Goal: Task Accomplishment & Management: Use online tool/utility

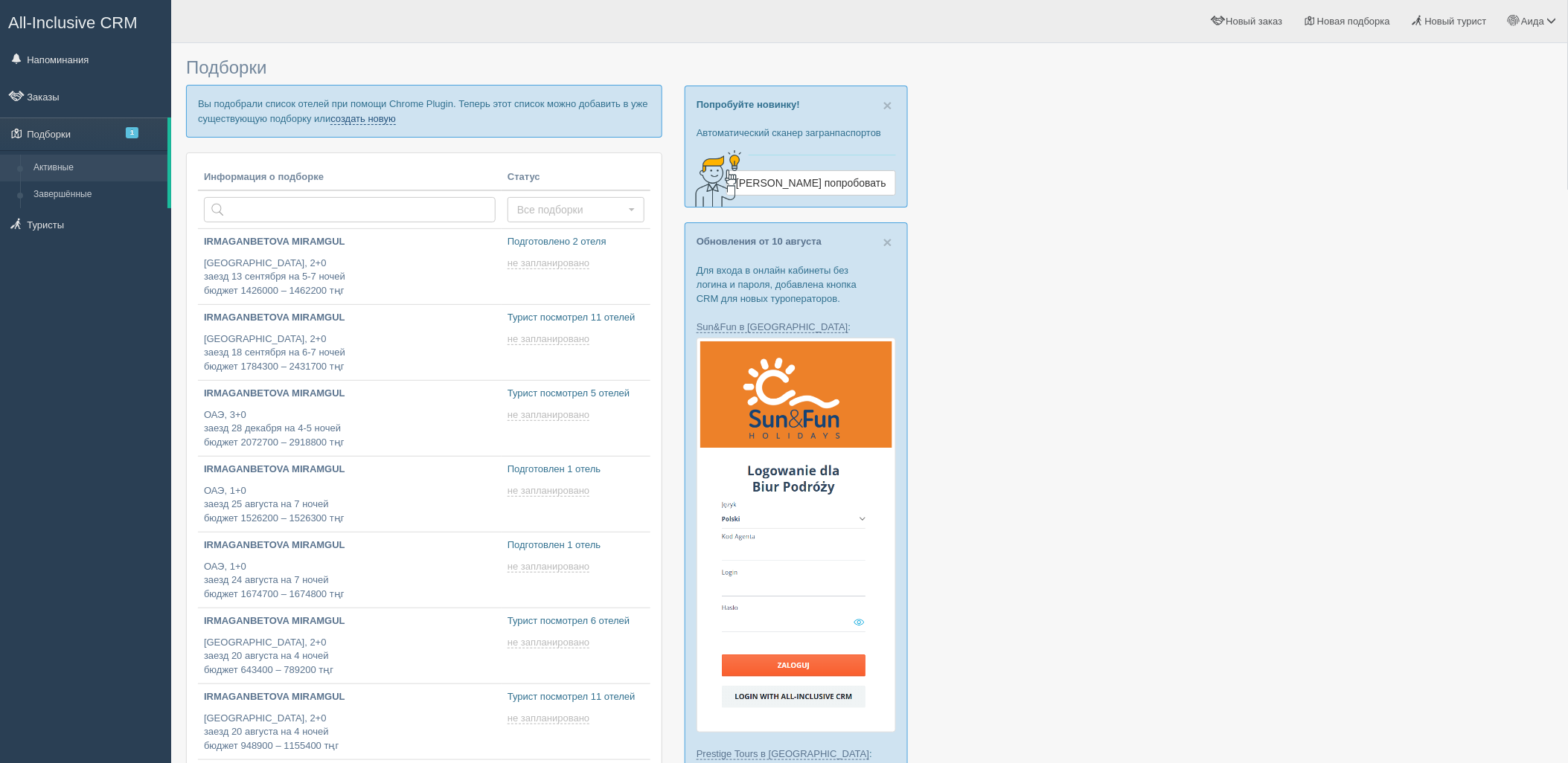
click at [382, 120] on link "создать новую" at bounding box center [363, 119] width 66 height 12
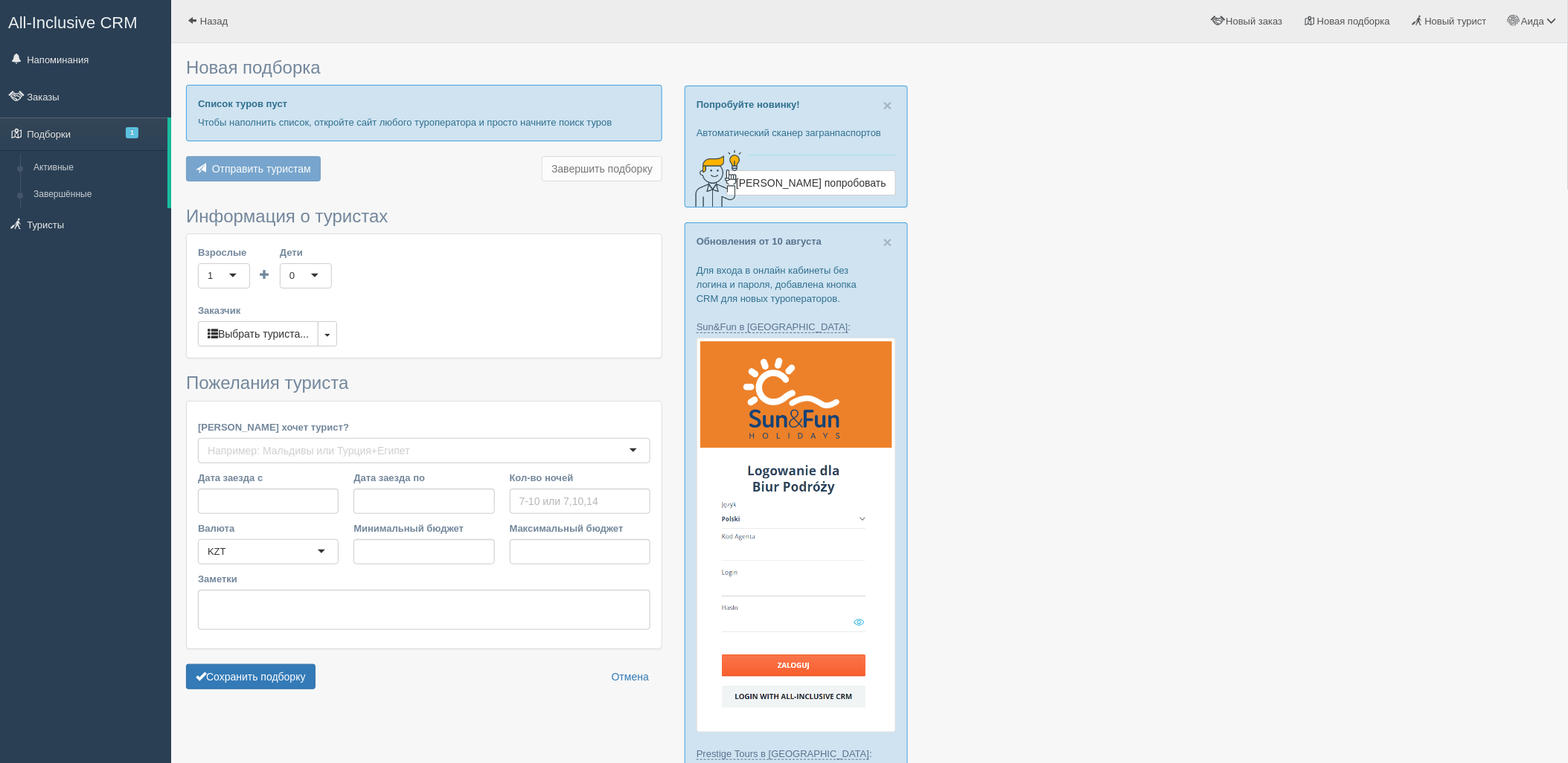
type input "7"
type input "3773200"
type input "3773300"
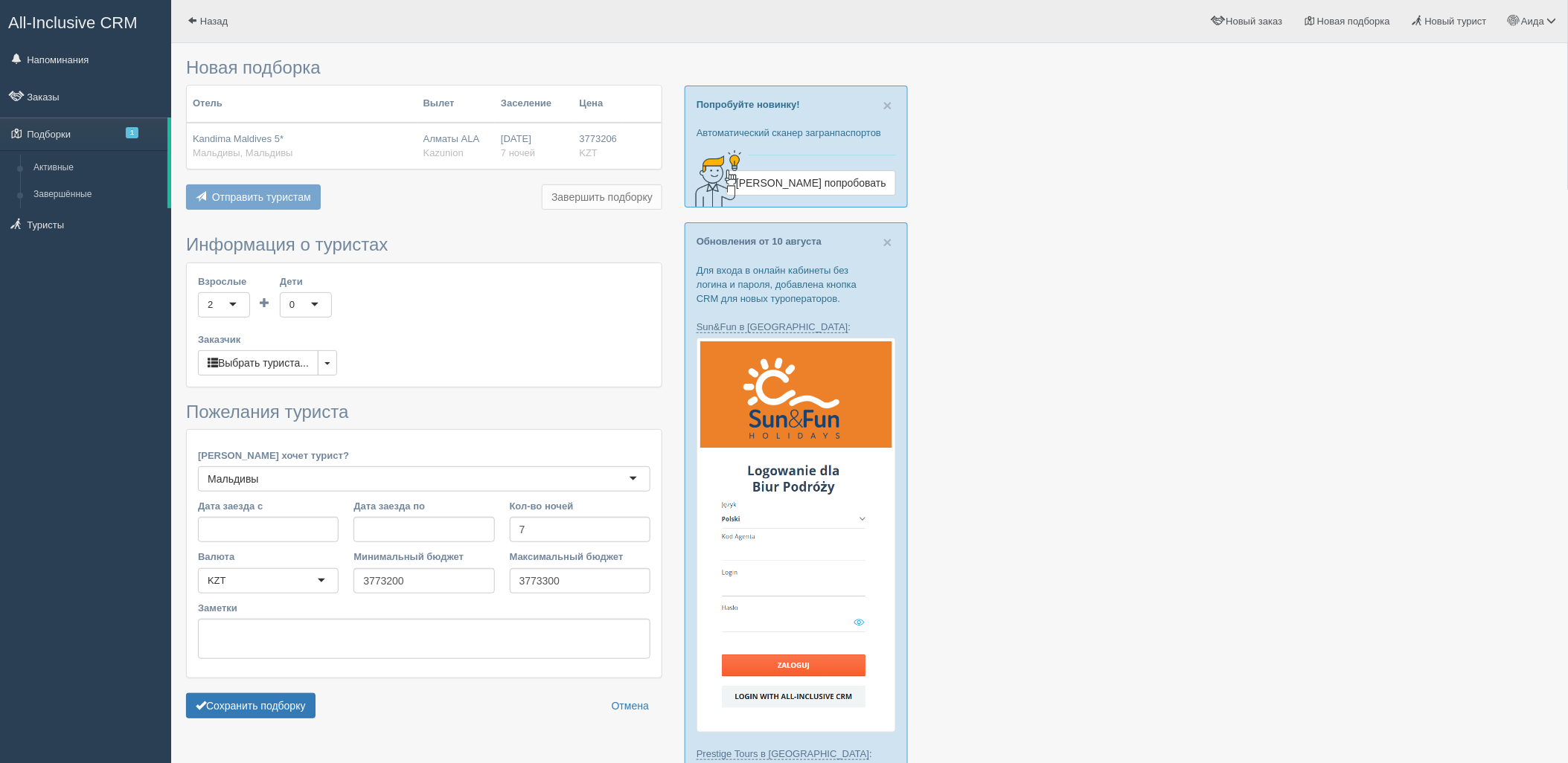
scroll to position [256, 0]
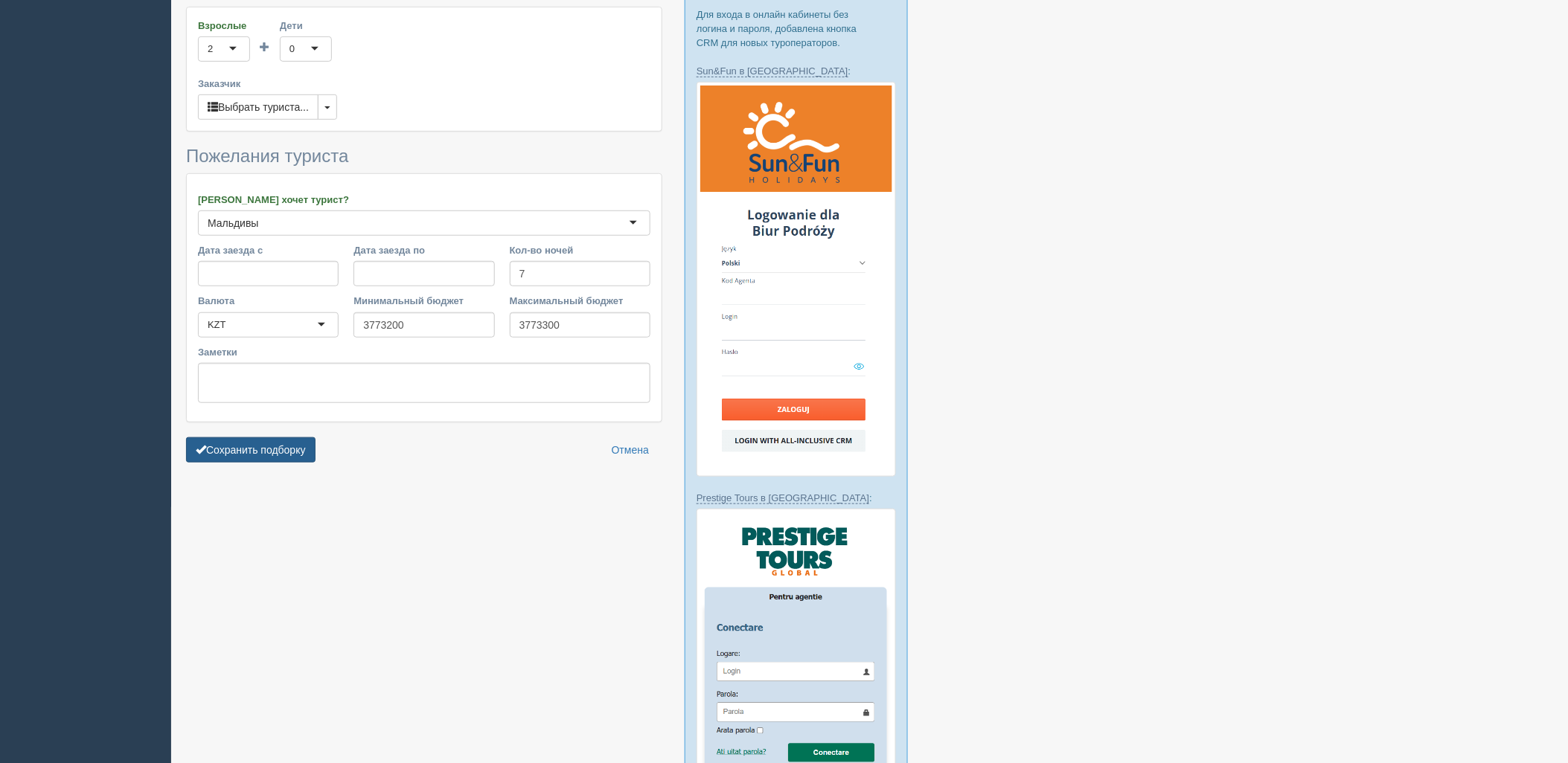
click at [284, 452] on button "Сохранить подборку" at bounding box center [251, 450] width 129 height 26
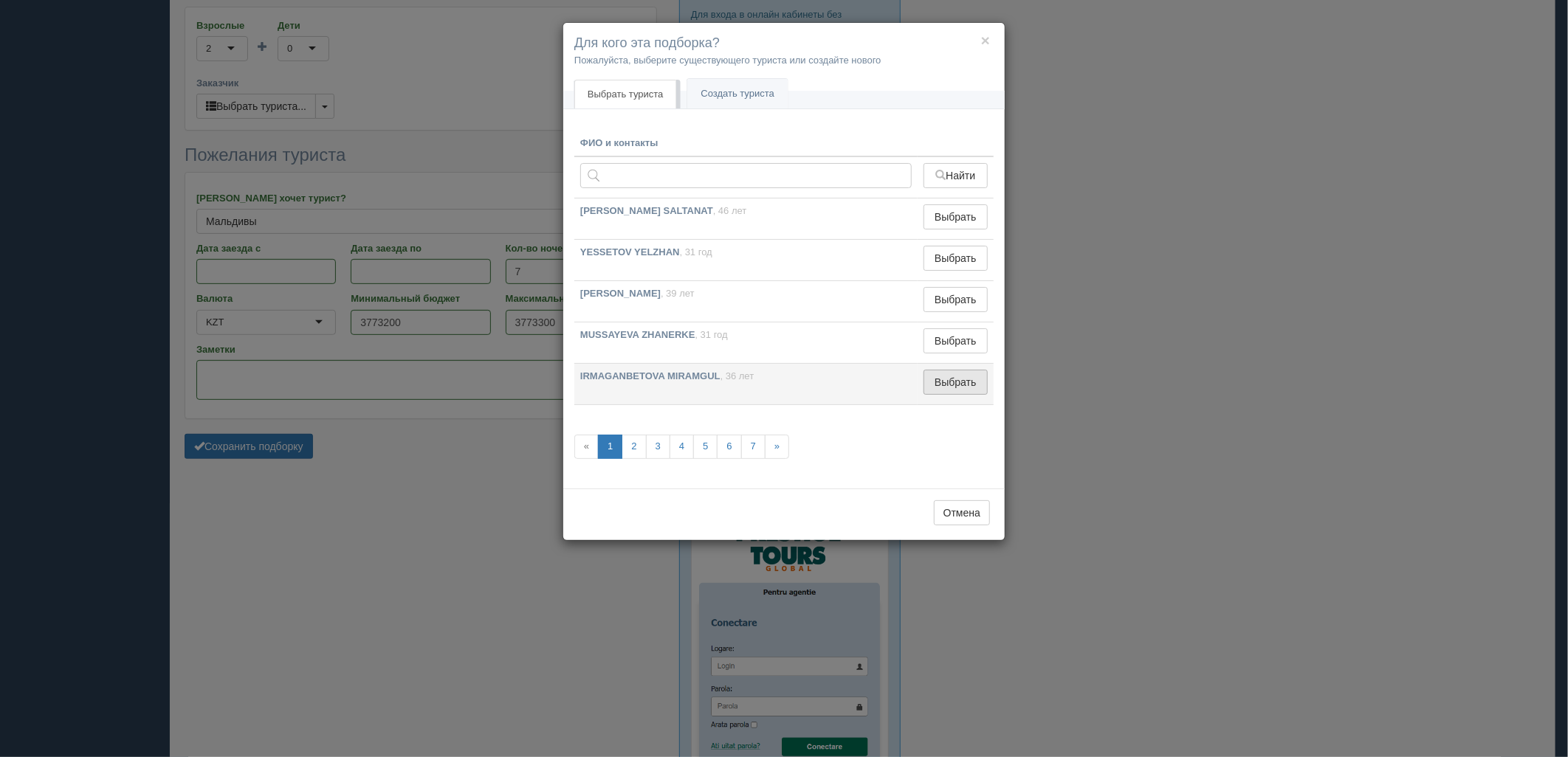
click at [957, 385] on button "Выбрать" at bounding box center [955, 382] width 64 height 25
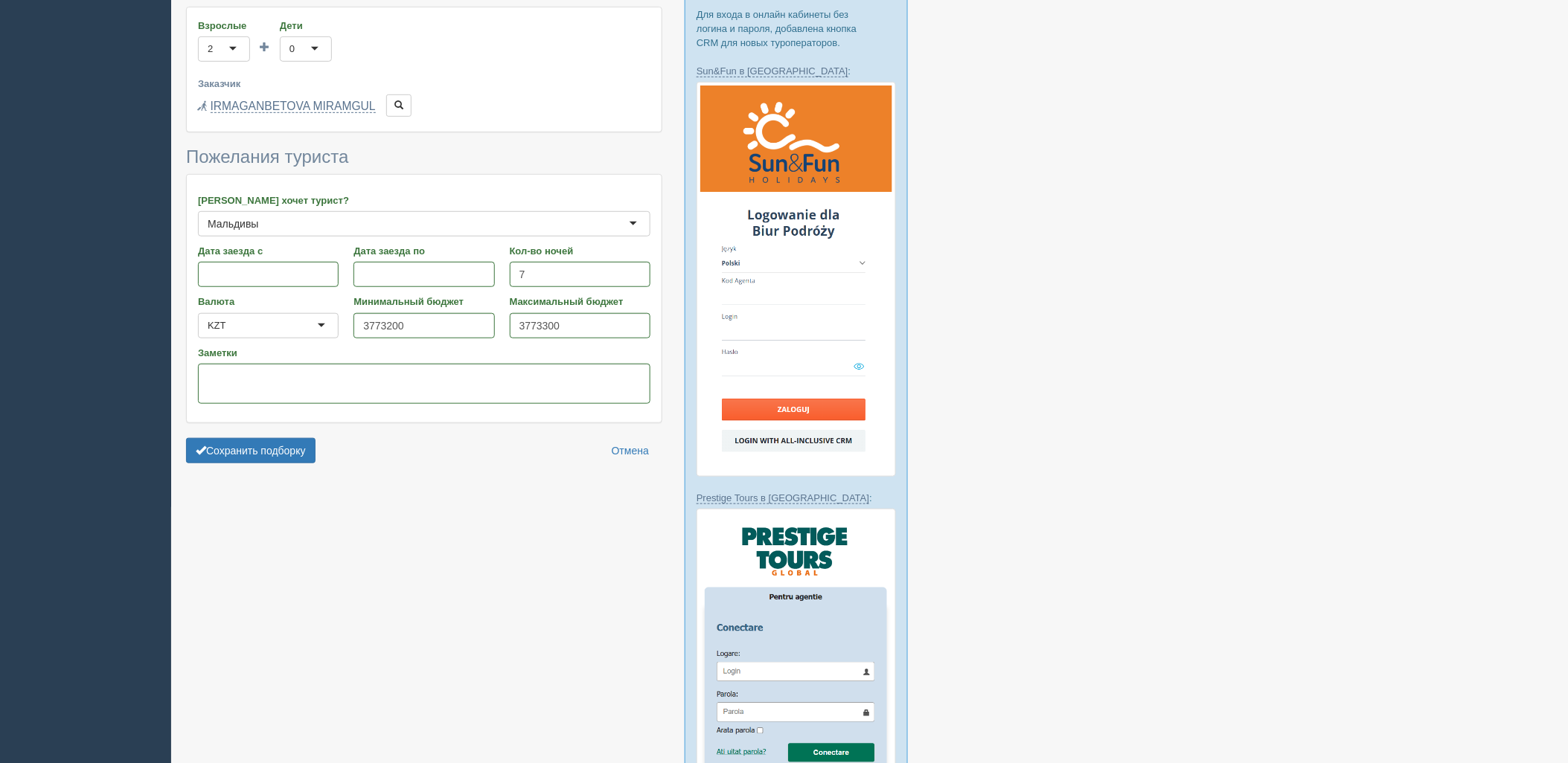
click at [288, 437] on form "Информация о туристах Взрослые 2 2 1 2 3 4 5 6 7 8 9 10 11 12 13 14 15 16 17 18…" at bounding box center [424, 225] width 477 height 491
click at [298, 447] on button "Сохранить подборку" at bounding box center [251, 451] width 129 height 26
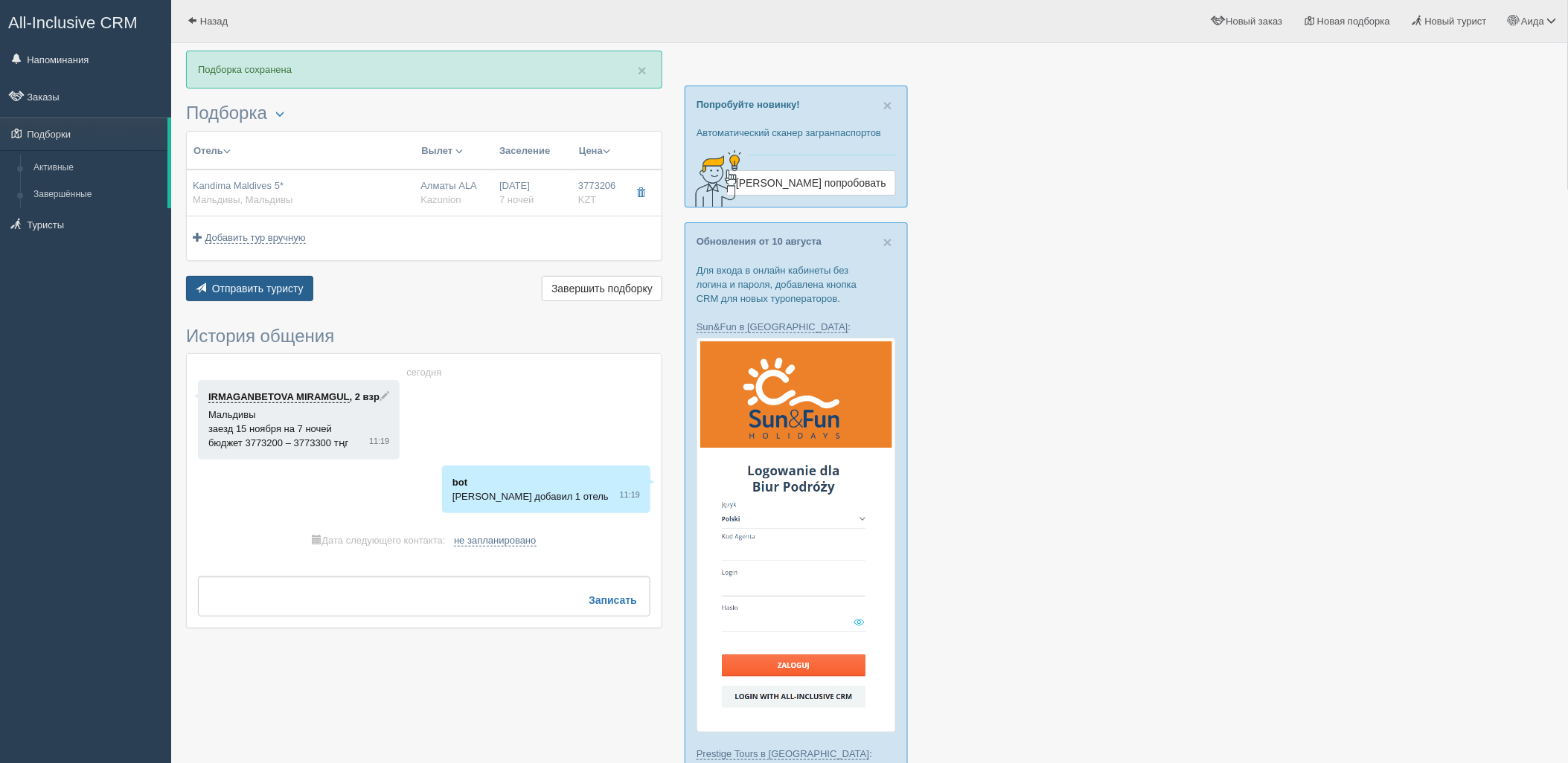
click at [288, 299] on button "Отправить туристу Отправить" at bounding box center [250, 288] width 127 height 26
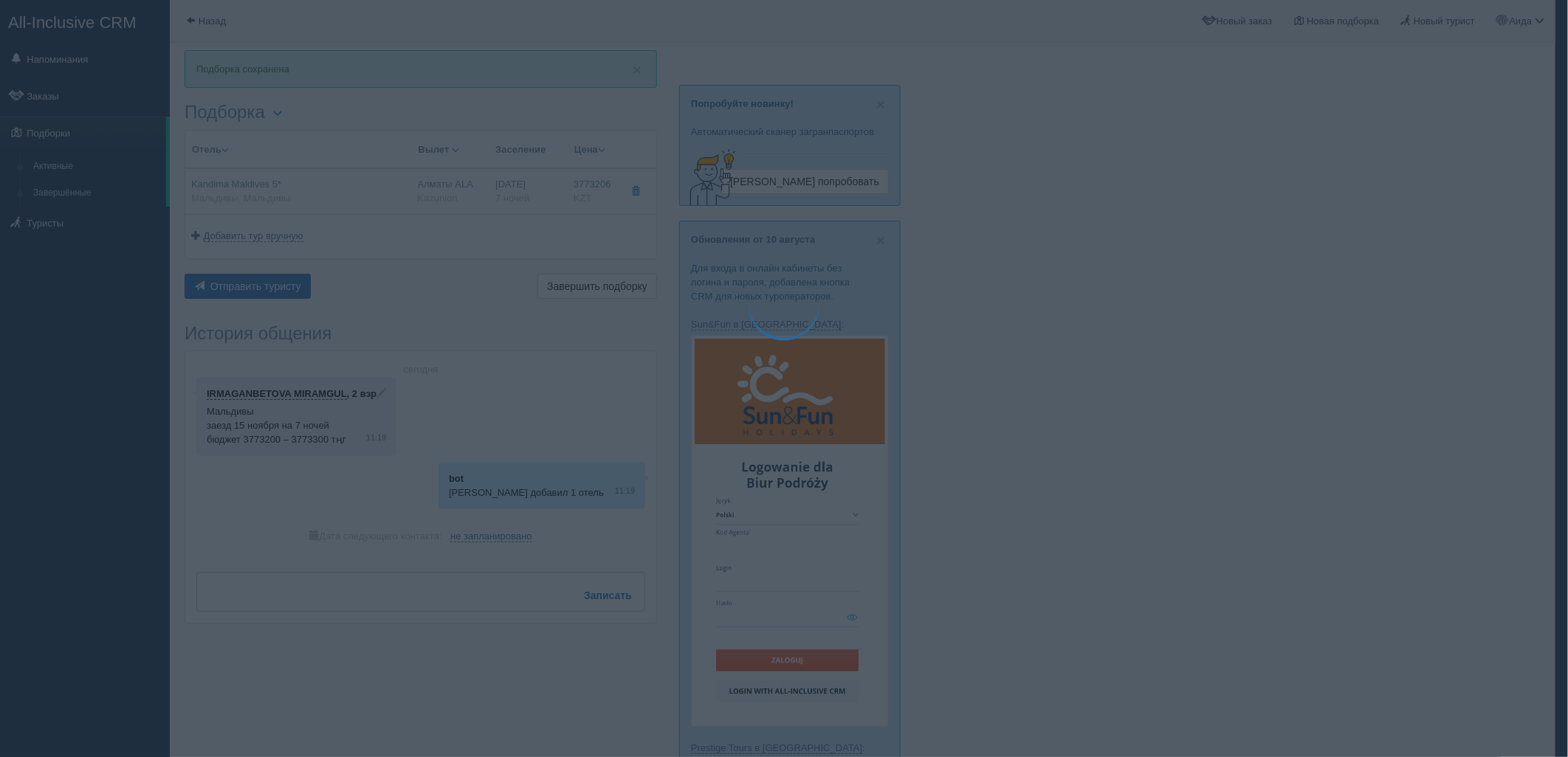
type textarea "🌞 Добрый день! Предлагаем Вам рассмотреть следующие варианты: 🌎 Мальдивы, Мальд…"
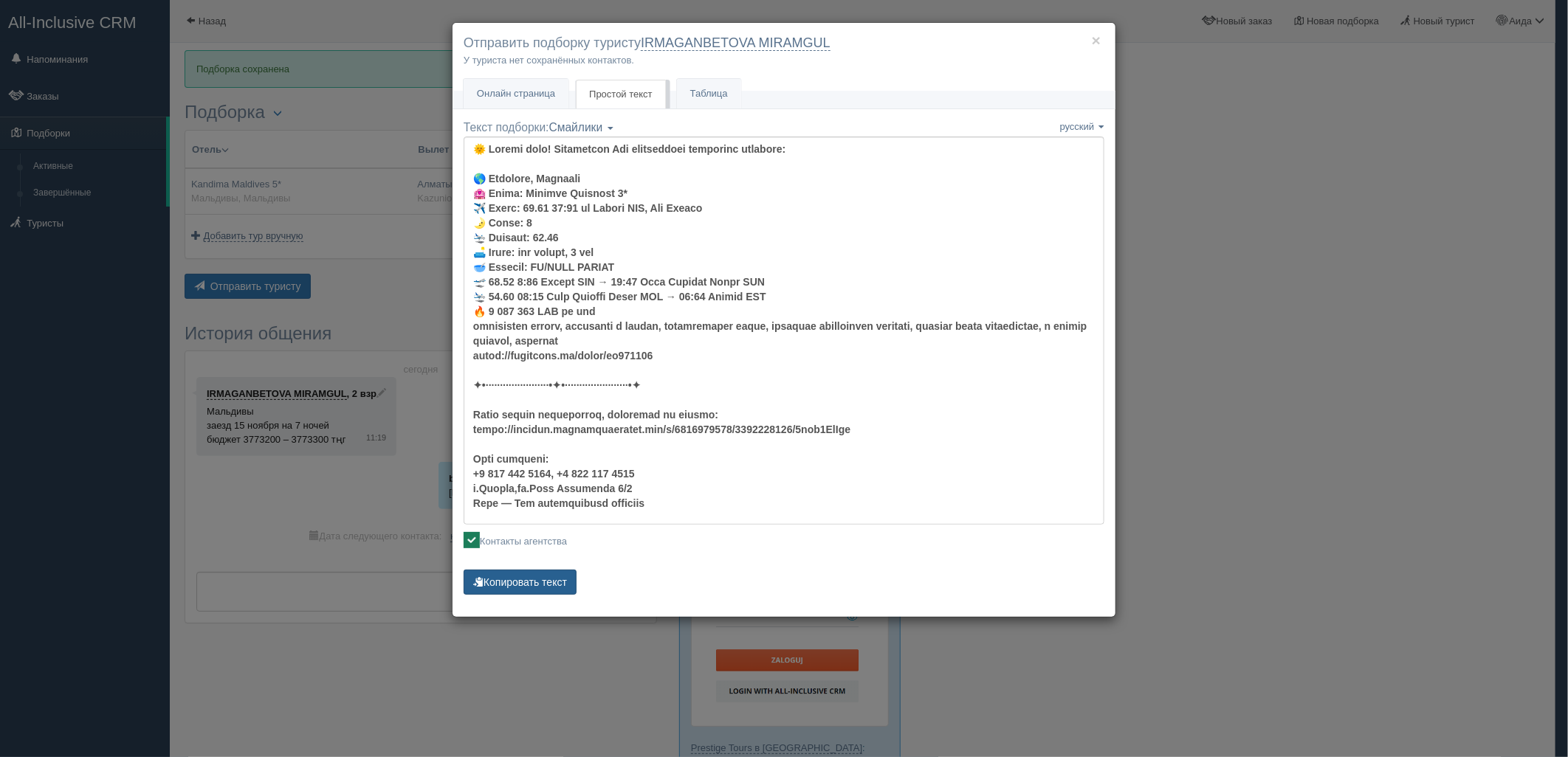
click at [540, 593] on button "Копировать текст" at bounding box center [520, 582] width 113 height 25
drag, startPoint x: 1326, startPoint y: 157, endPoint x: 1330, endPoint y: 142, distance: 15.5
click at [1326, 155] on div "× Отправить подборку туристу IRMAGANBETOVA MIRAMGUL У туриста нет сохранённых к…" at bounding box center [784, 378] width 1568 height 757
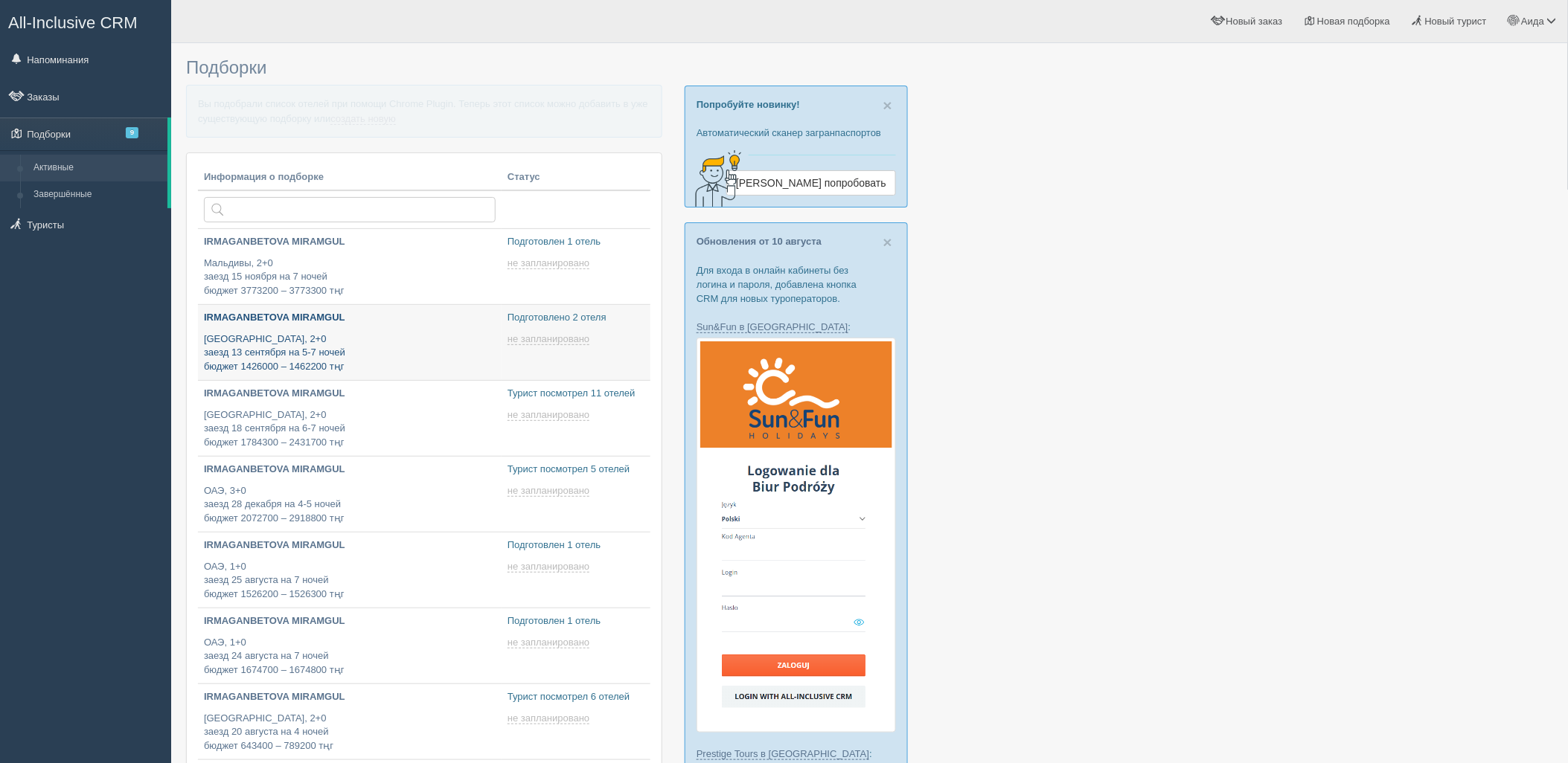
type input "[DATE] 18:50"
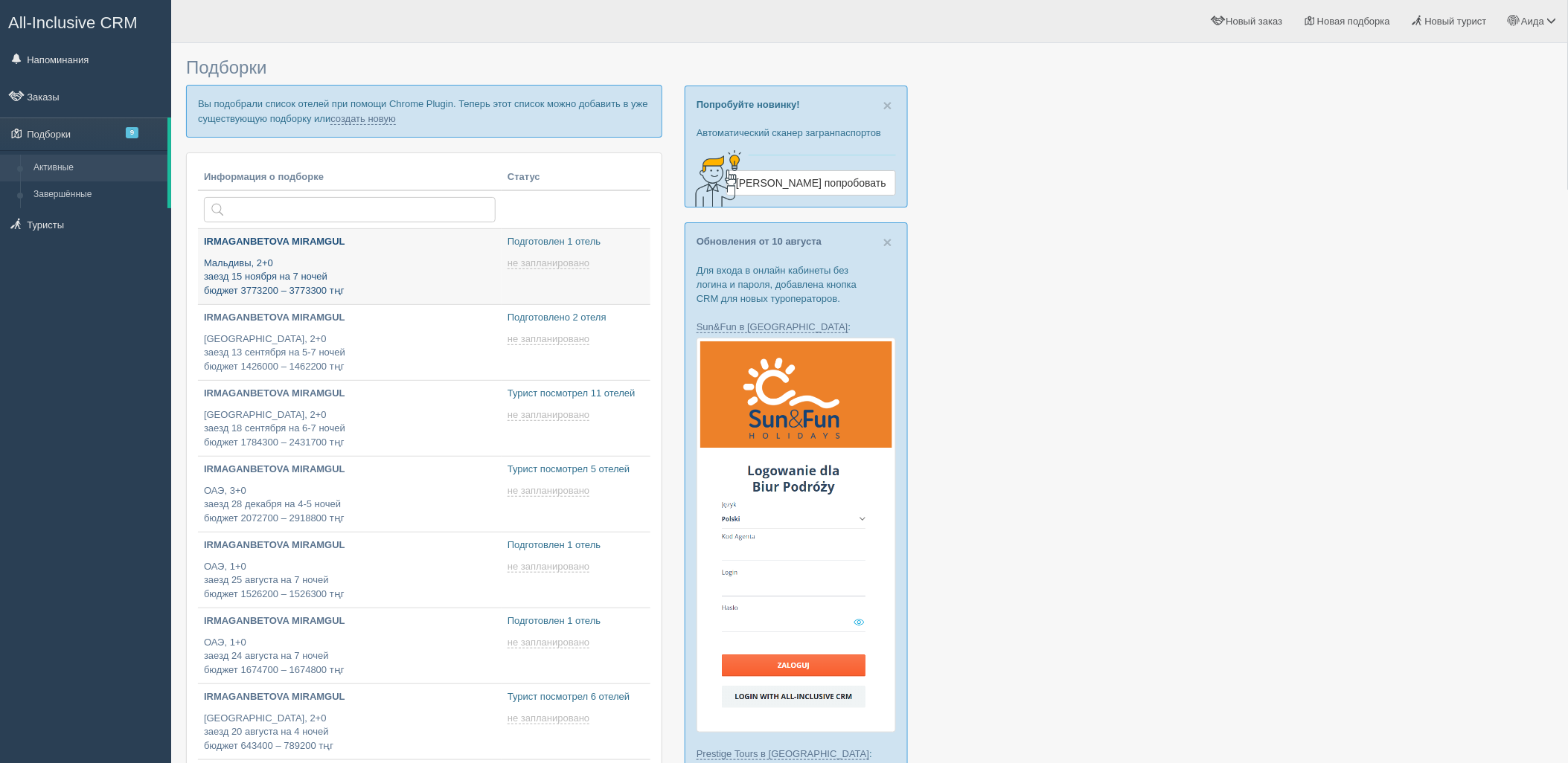
type input "[DATE] 12:15"
click at [372, 122] on link "создать новую" at bounding box center [363, 119] width 66 height 12
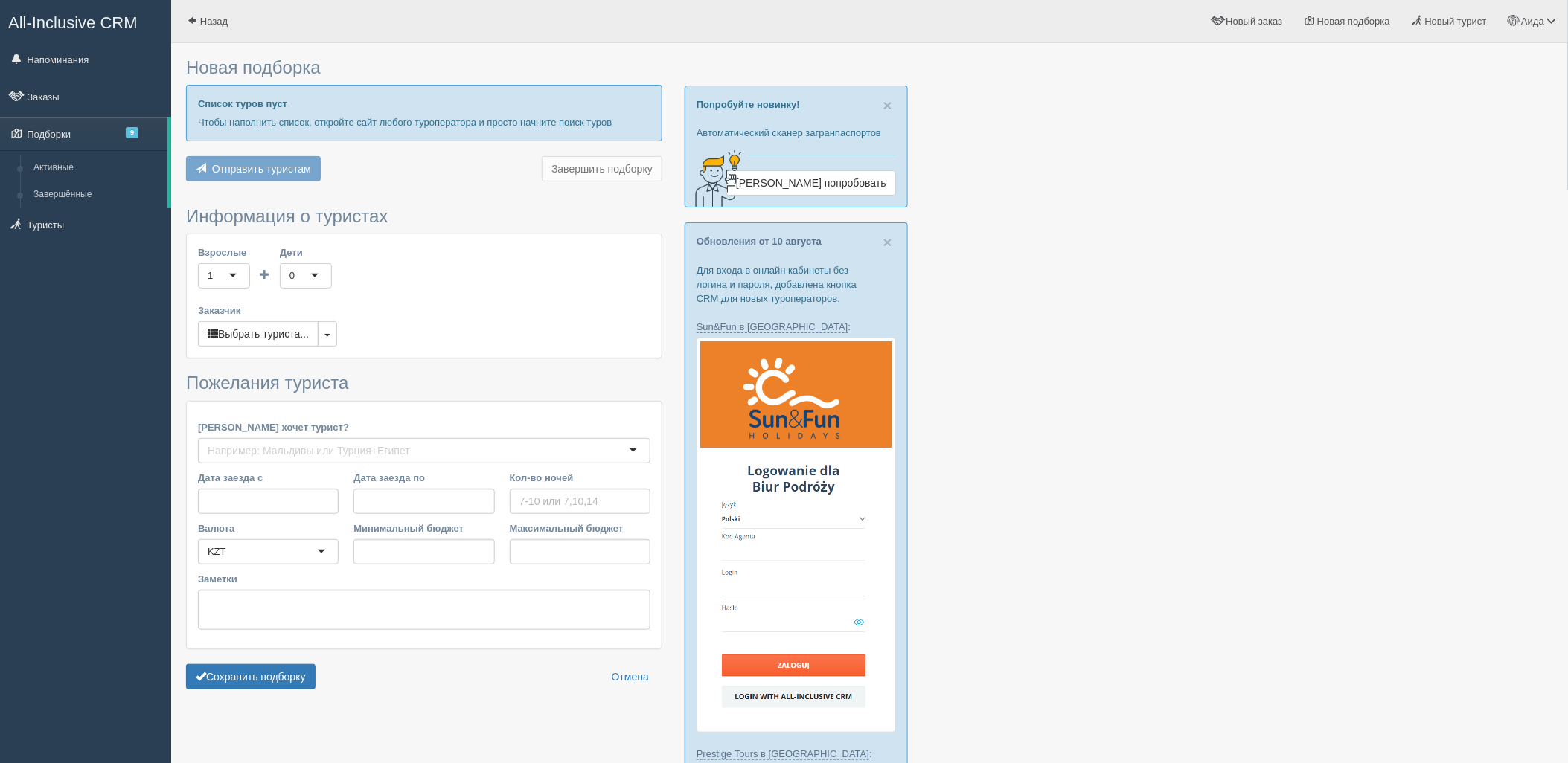
type input "7"
type input "2386000"
type input "2981900"
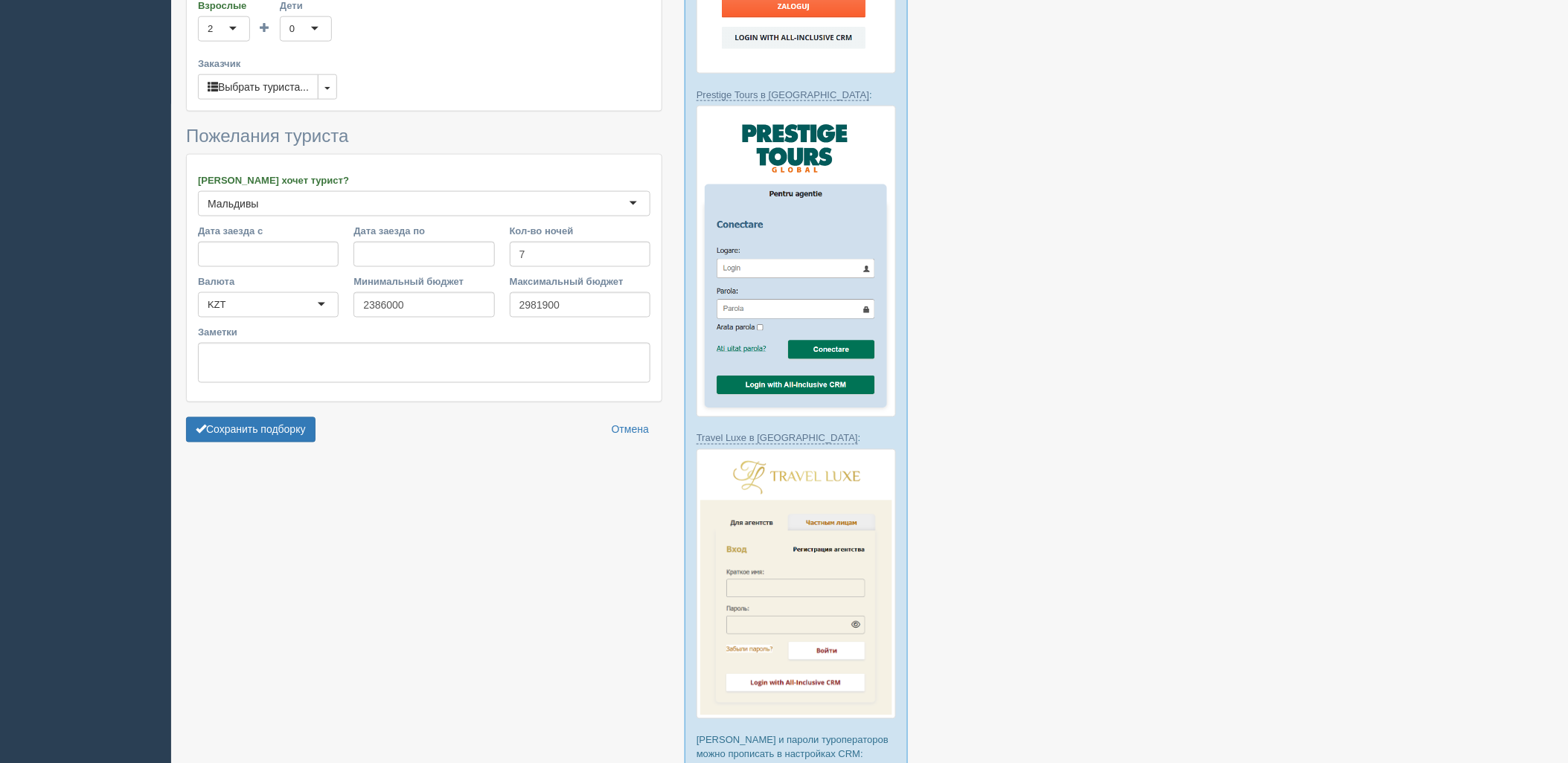
scroll to position [808, 0]
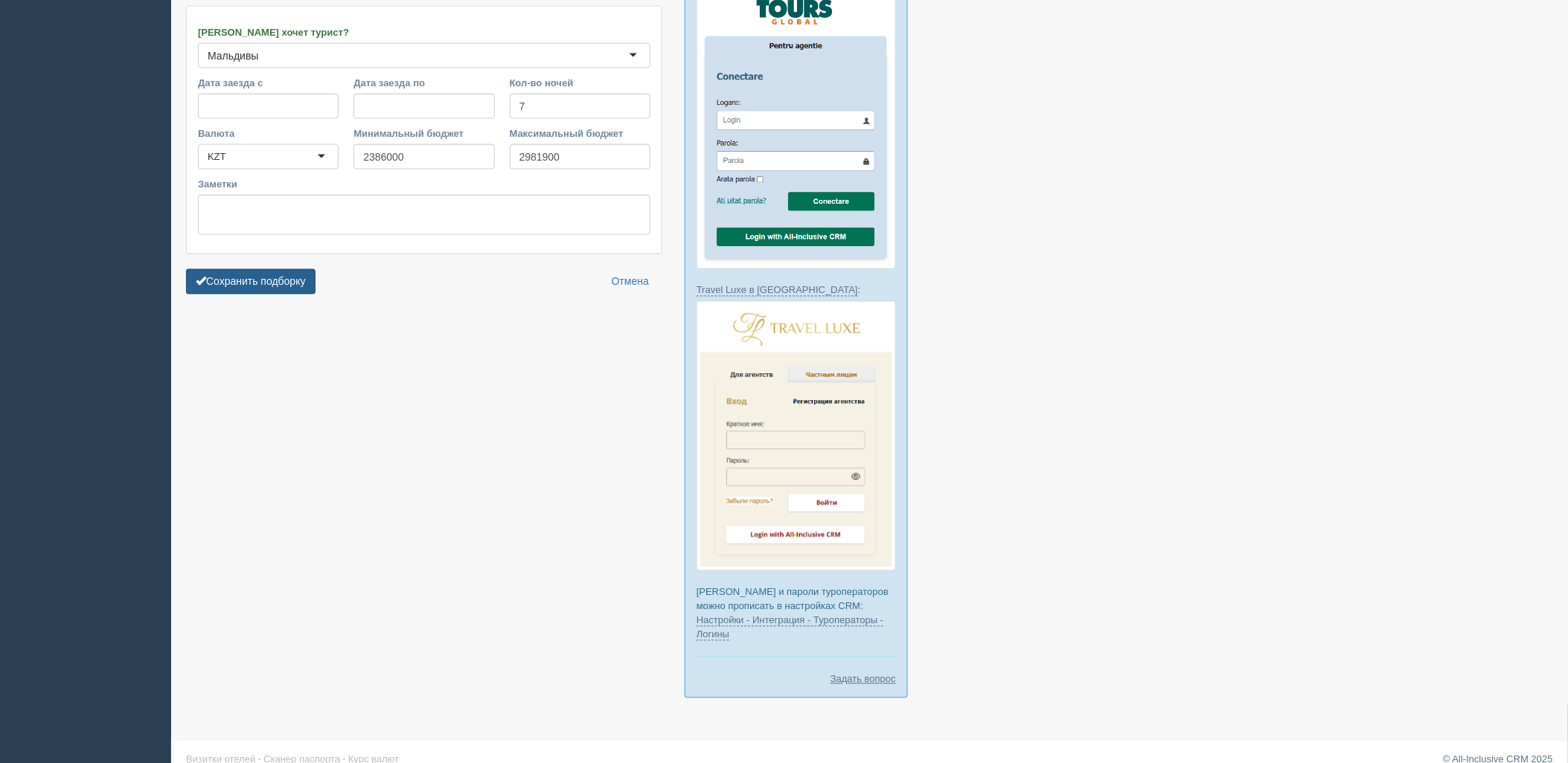
click at [285, 282] on button "Сохранить подборку" at bounding box center [251, 282] width 129 height 26
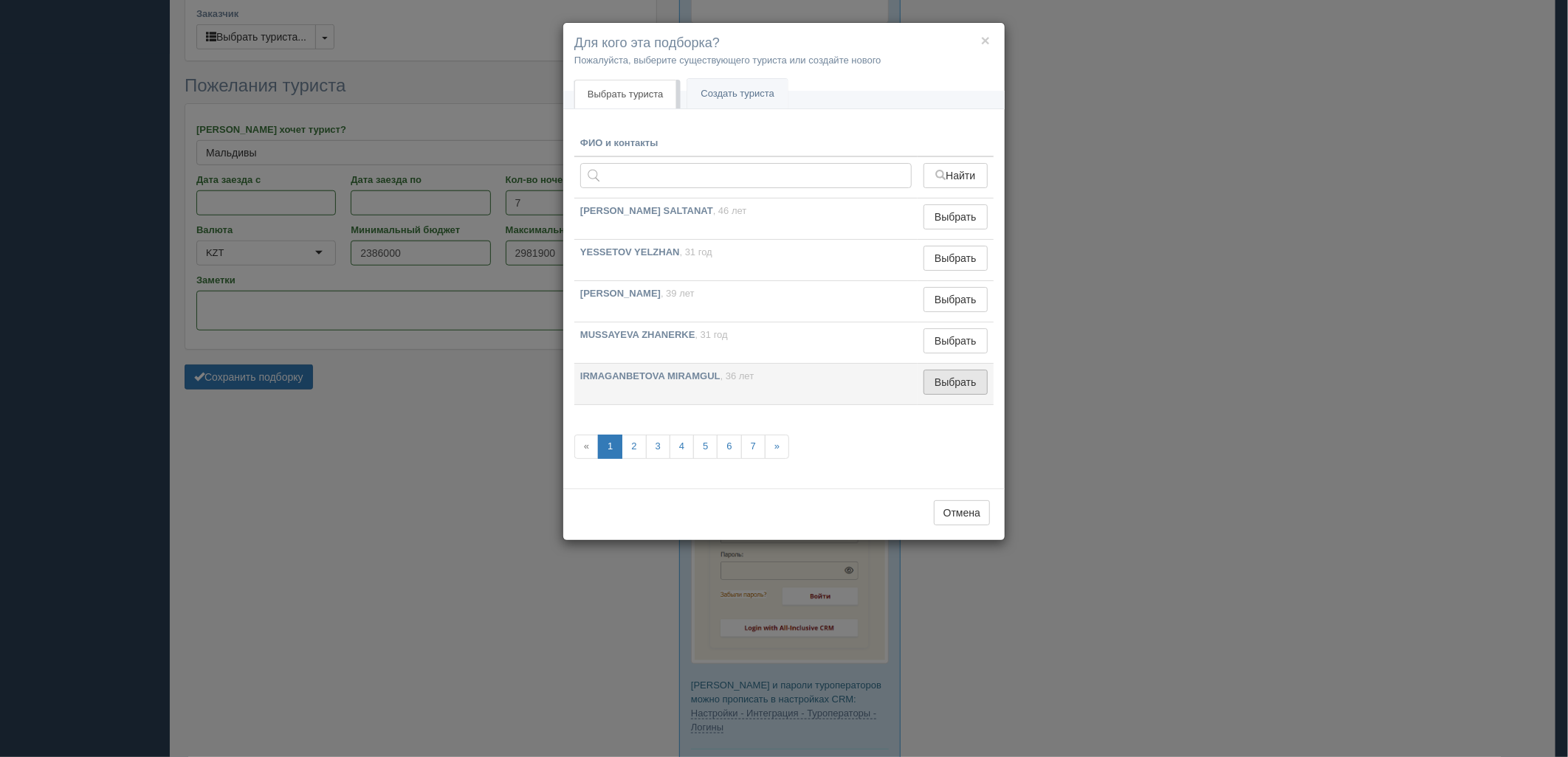
click at [973, 381] on button "Выбрать" at bounding box center [955, 382] width 64 height 25
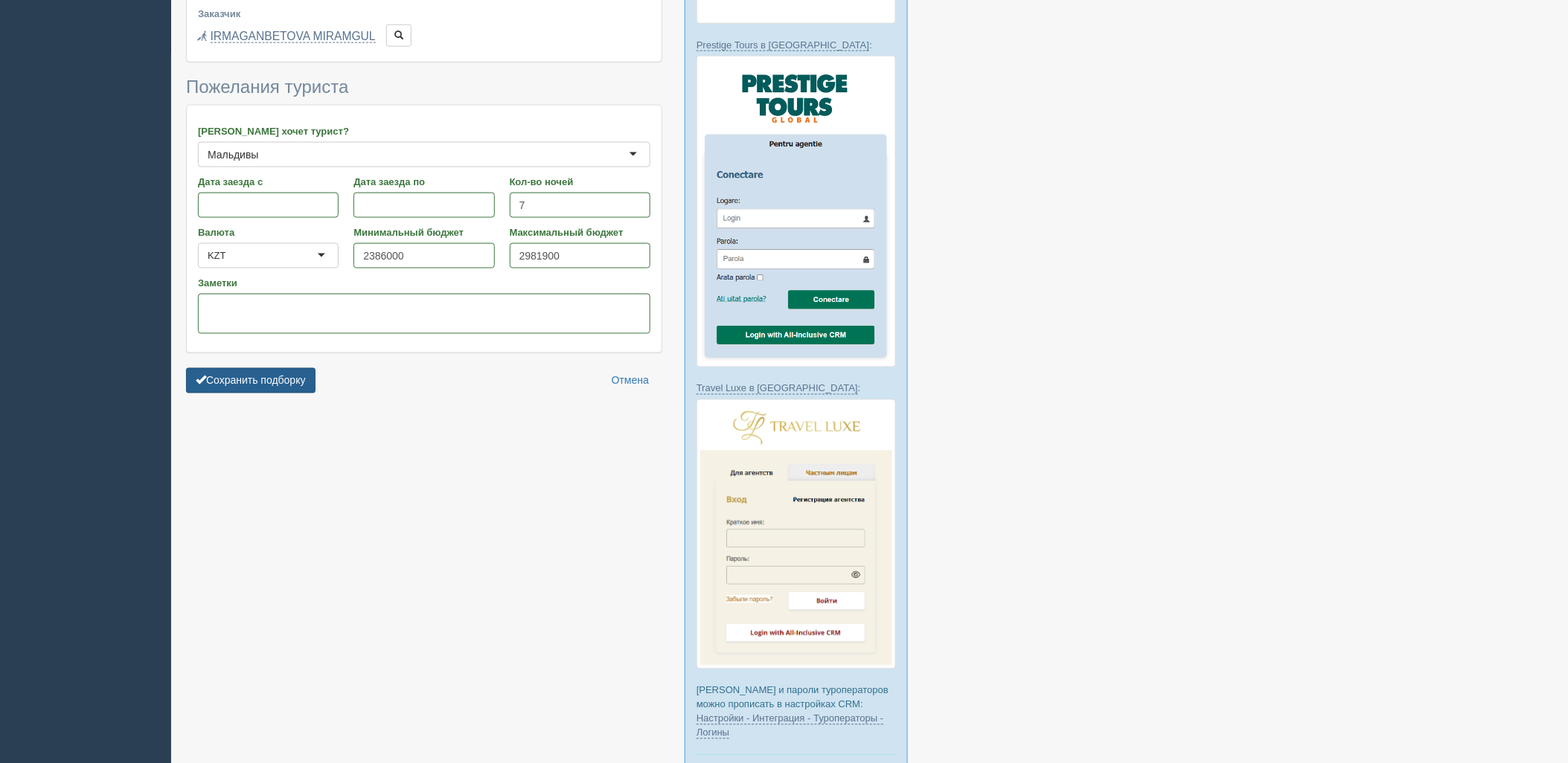
drag, startPoint x: 316, startPoint y: 382, endPoint x: 265, endPoint y: 383, distance: 51.0
click at [315, 382] on button "Сохранить подборку" at bounding box center [251, 381] width 129 height 26
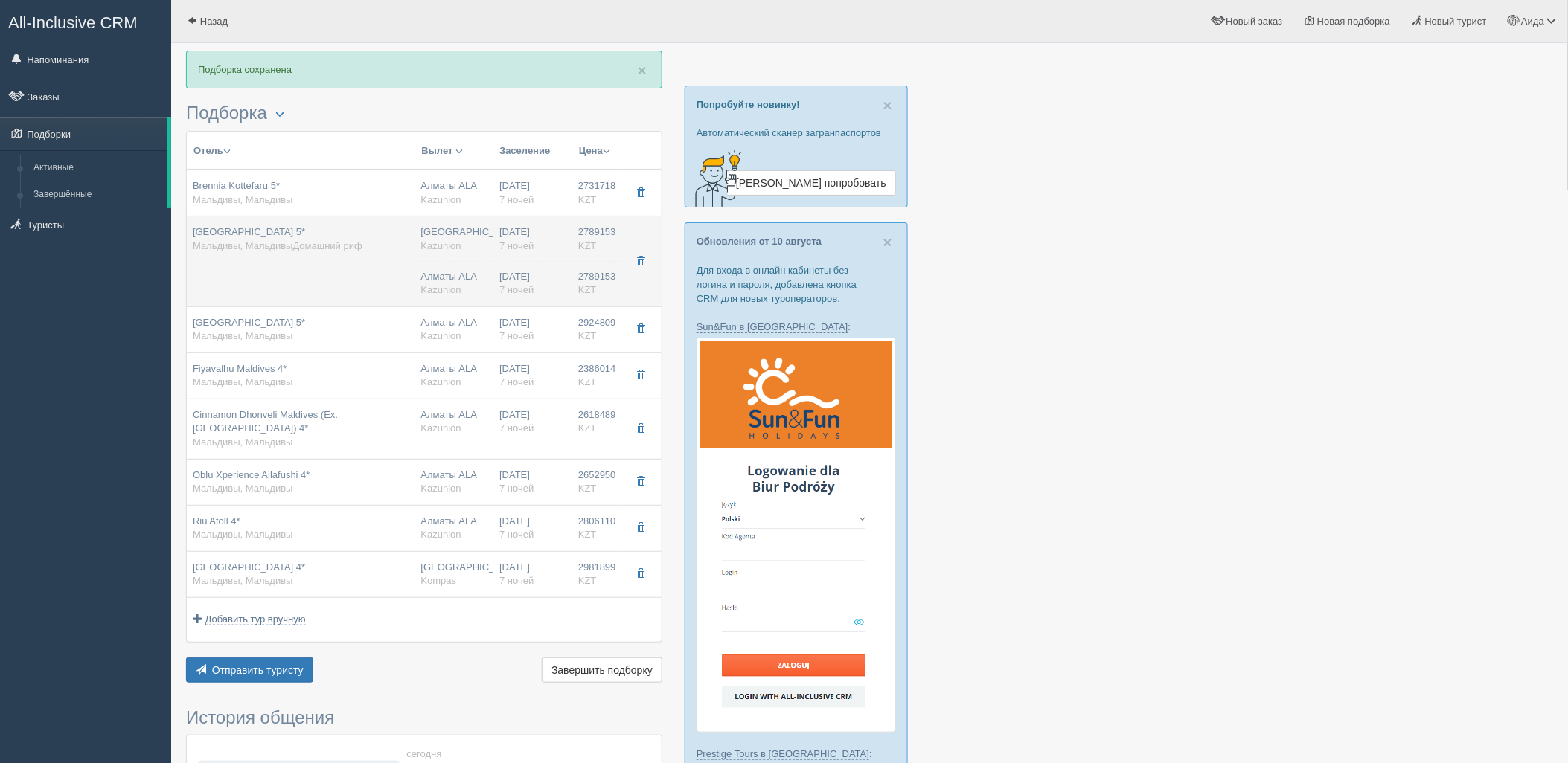
click at [345, 274] on td "[GEOGRAPHIC_DATA] 5* Мальдивы, МальдивыДомашний риф" at bounding box center [301, 262] width 228 height 90
type input "[GEOGRAPHIC_DATA] 5*"
type input "[URL][DOMAIN_NAME]"
type input "Мальдивы"
type input "МальдивыДомашний риф"
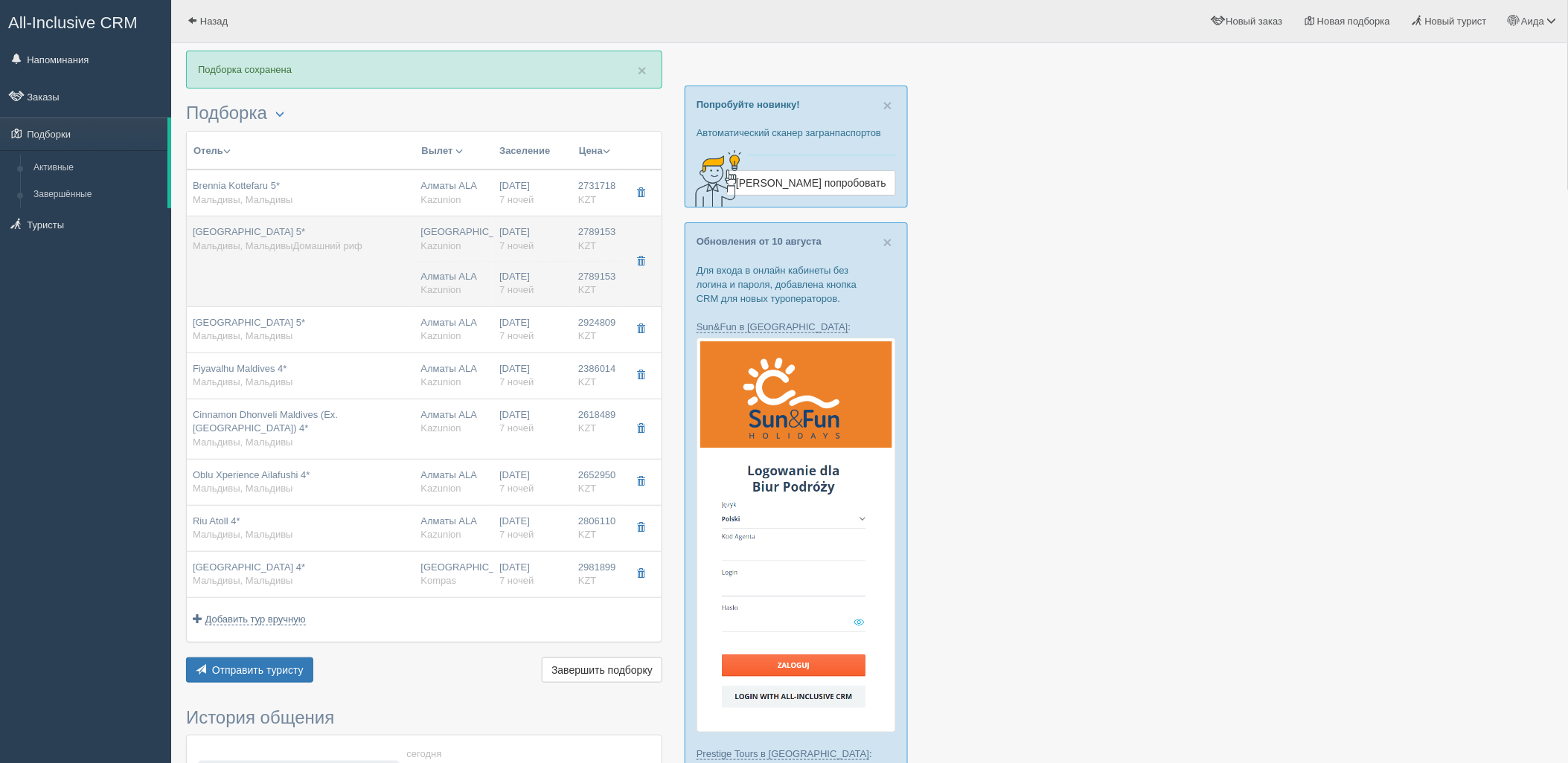
type input "2789153.00"
type input "[GEOGRAPHIC_DATA]"
type input "7"
type input "garden room"
type input "AL/SOFT"
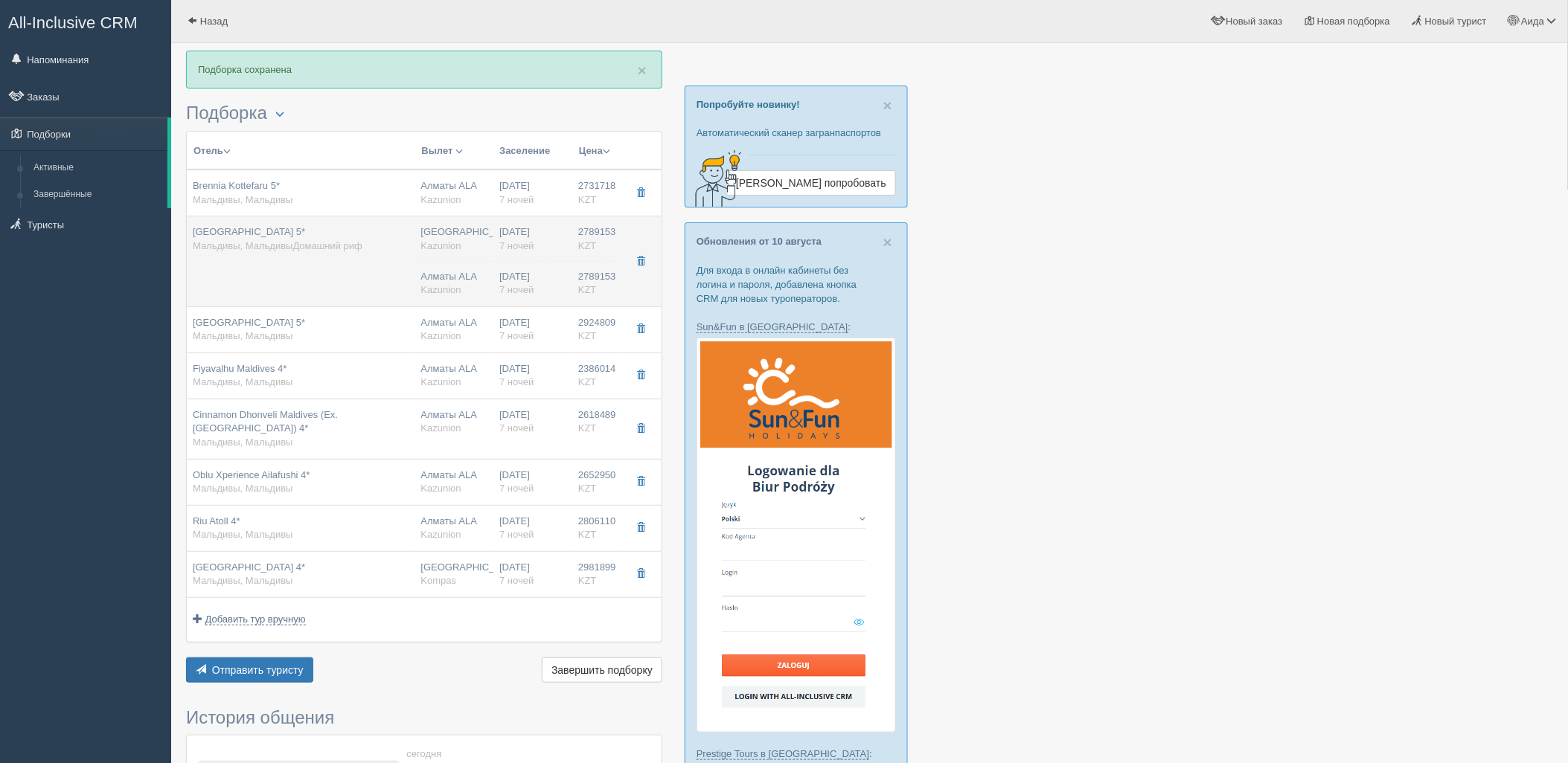
type input "Kazunion"
type input "[URL][DOMAIN_NAME]"
type input "2789153.00"
type input "Алматы ALA"
type input "[PERSON_NAME] MLE"
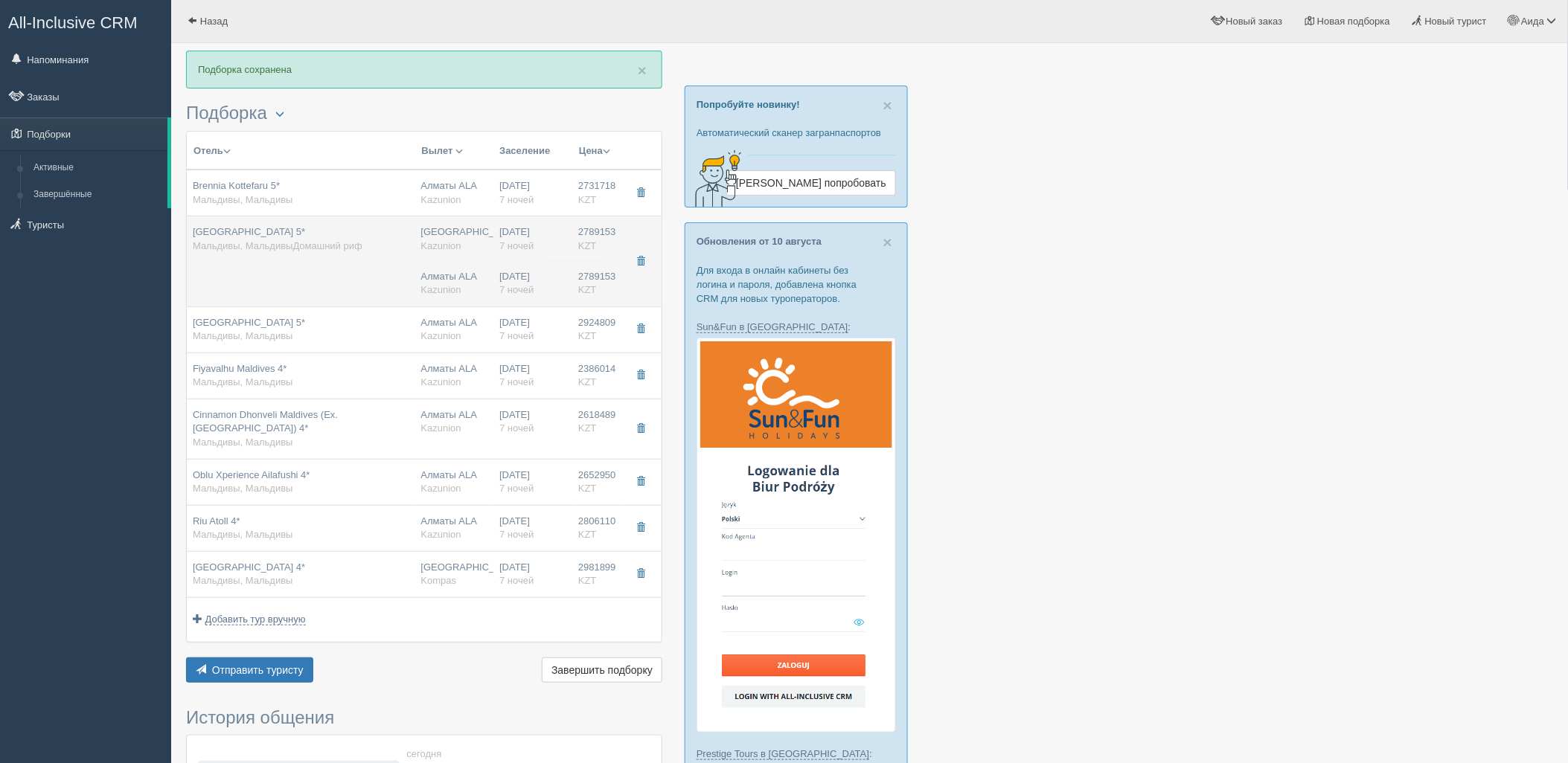
type input "04:35"
type input "11:20"
type input "Air Astana"
type input "13:40"
type input "20:20"
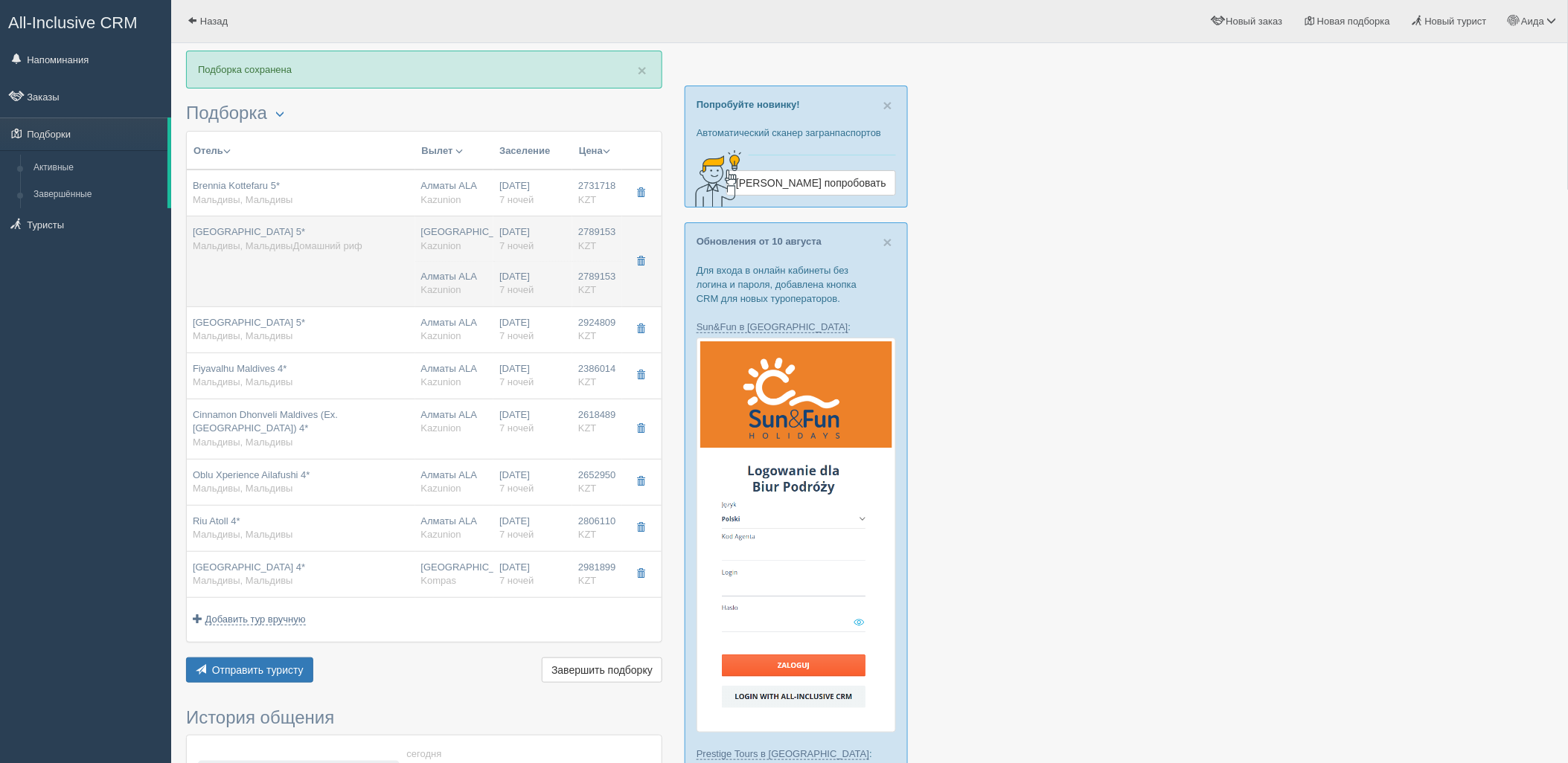
type input "7"
type input "garden room"
type input "AL/SOFT"
type input "Kazunion"
type input "[URL][DOMAIN_NAME]"
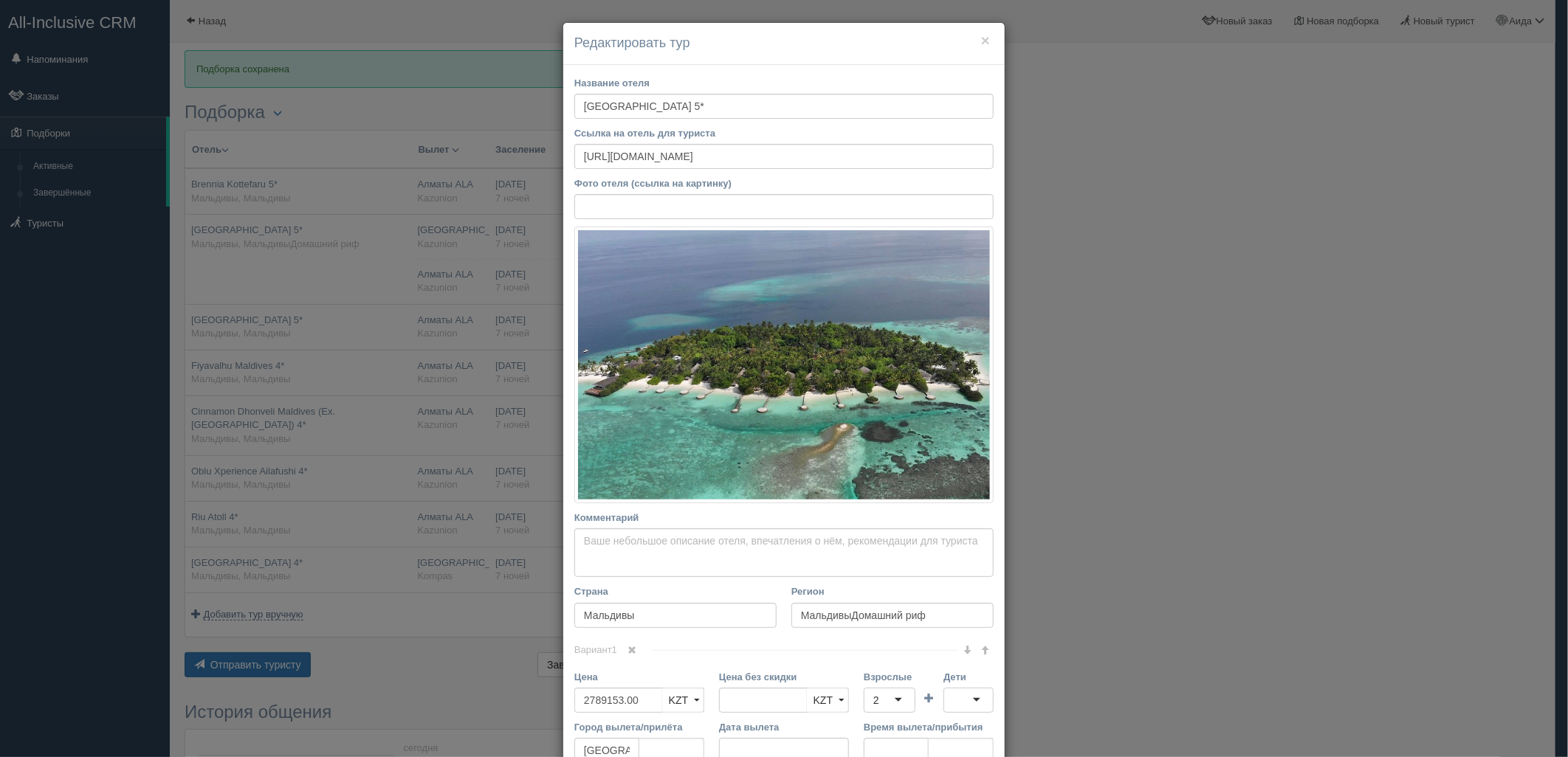
scroll to position [188, 0]
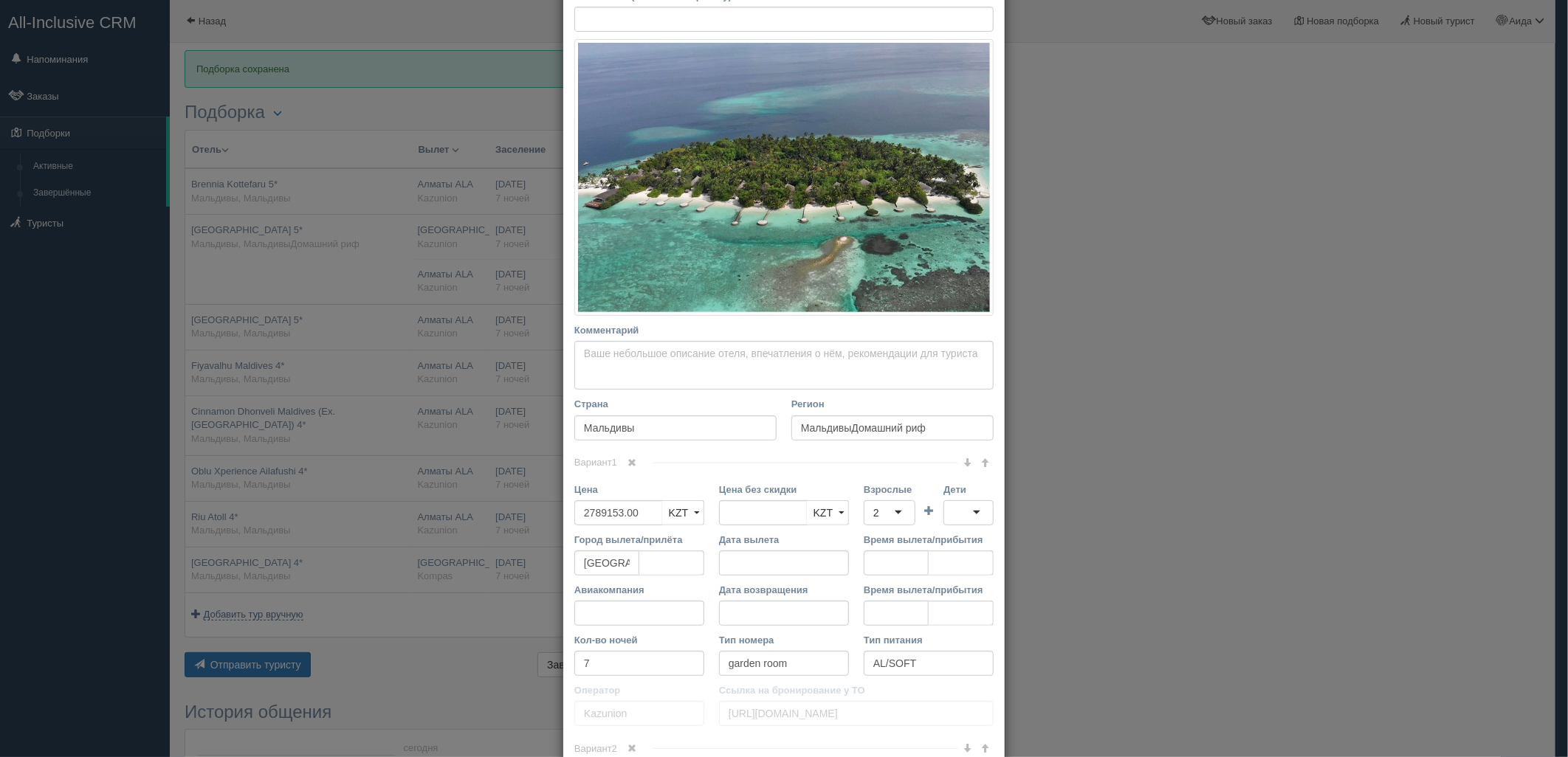
click at [632, 473] on div "Вариант 1 Цена 2789153.00 KZT USD EUR KZT KZT USD EUR" at bounding box center [784, 598] width 419 height 272
click at [632, 463] on span at bounding box center [632, 463] width 8 height 8
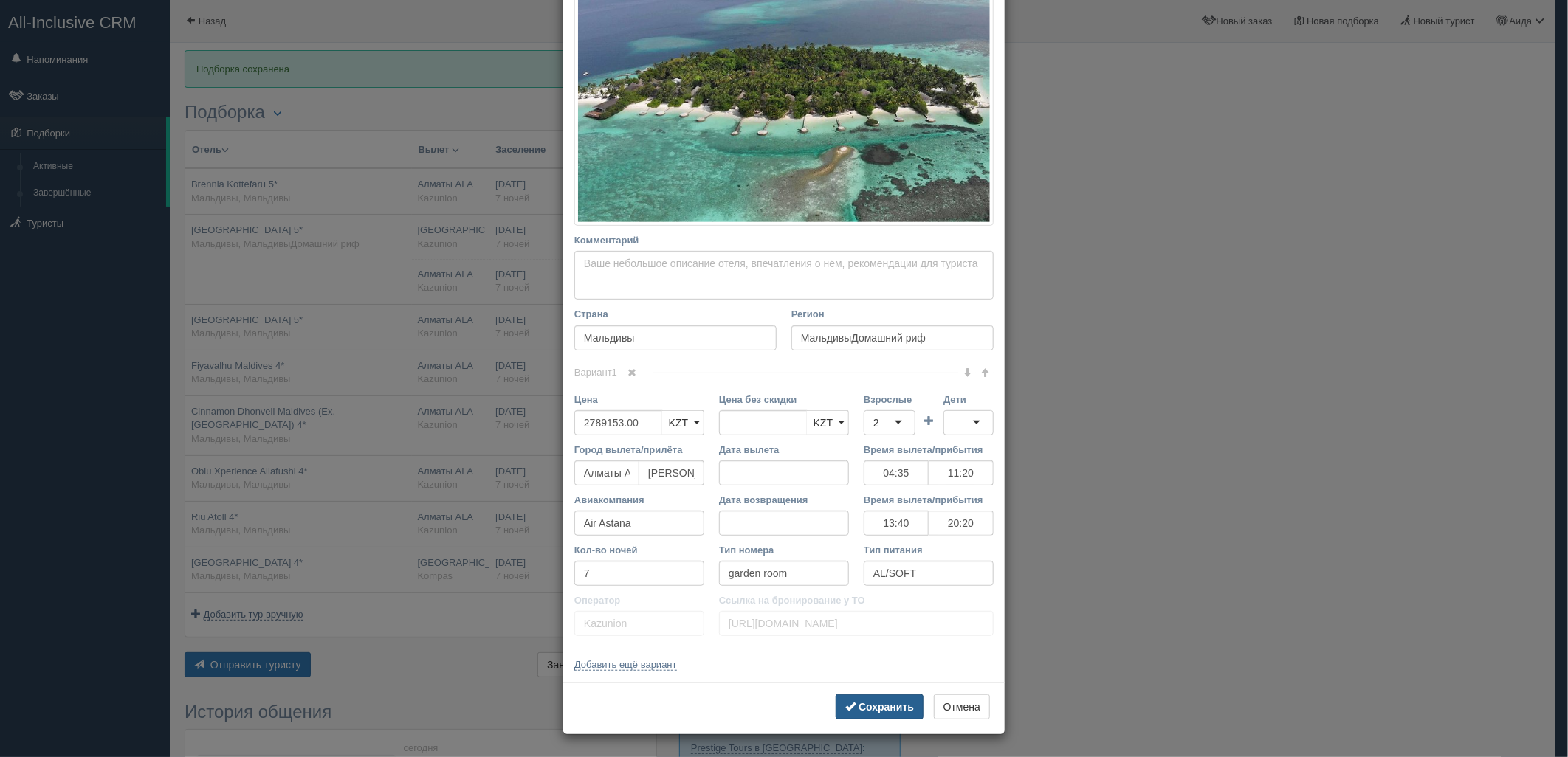
click at [888, 703] on b "Сохранить" at bounding box center [886, 707] width 56 height 12
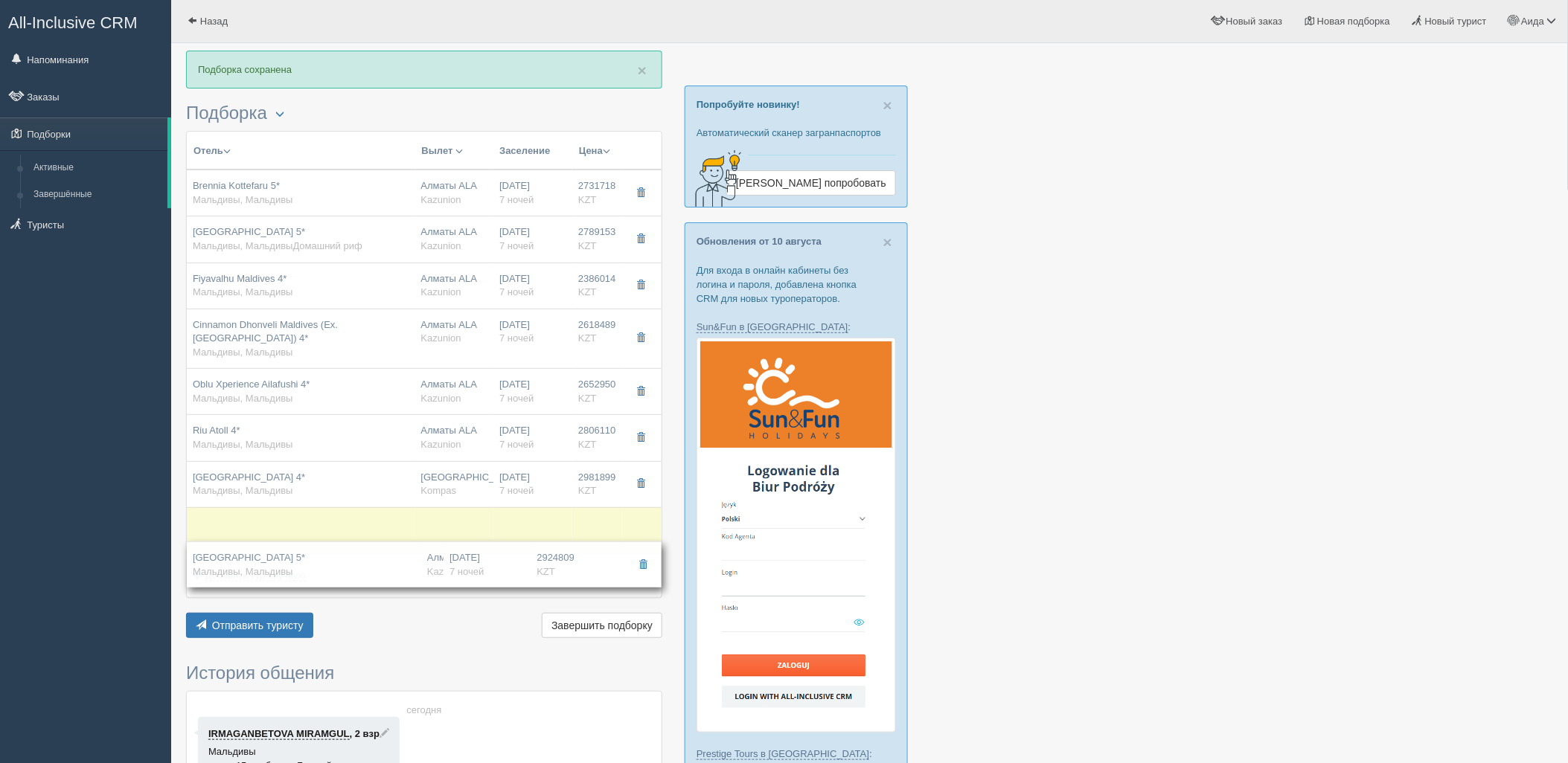
drag, startPoint x: 543, startPoint y: 294, endPoint x: 552, endPoint y: 559, distance: 265.2
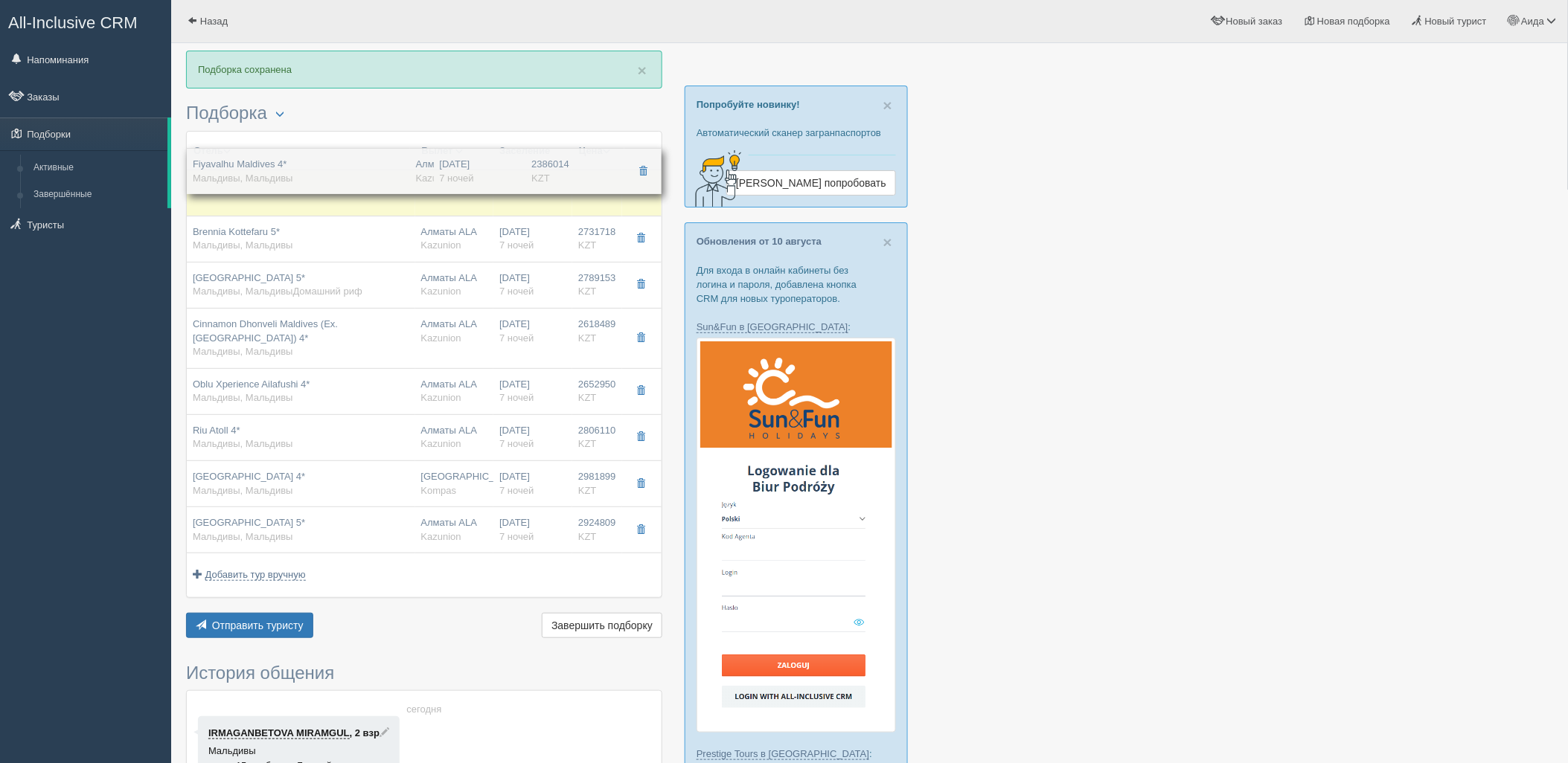
drag, startPoint x: 552, startPoint y: 293, endPoint x: 569, endPoint y: 168, distance: 126.2
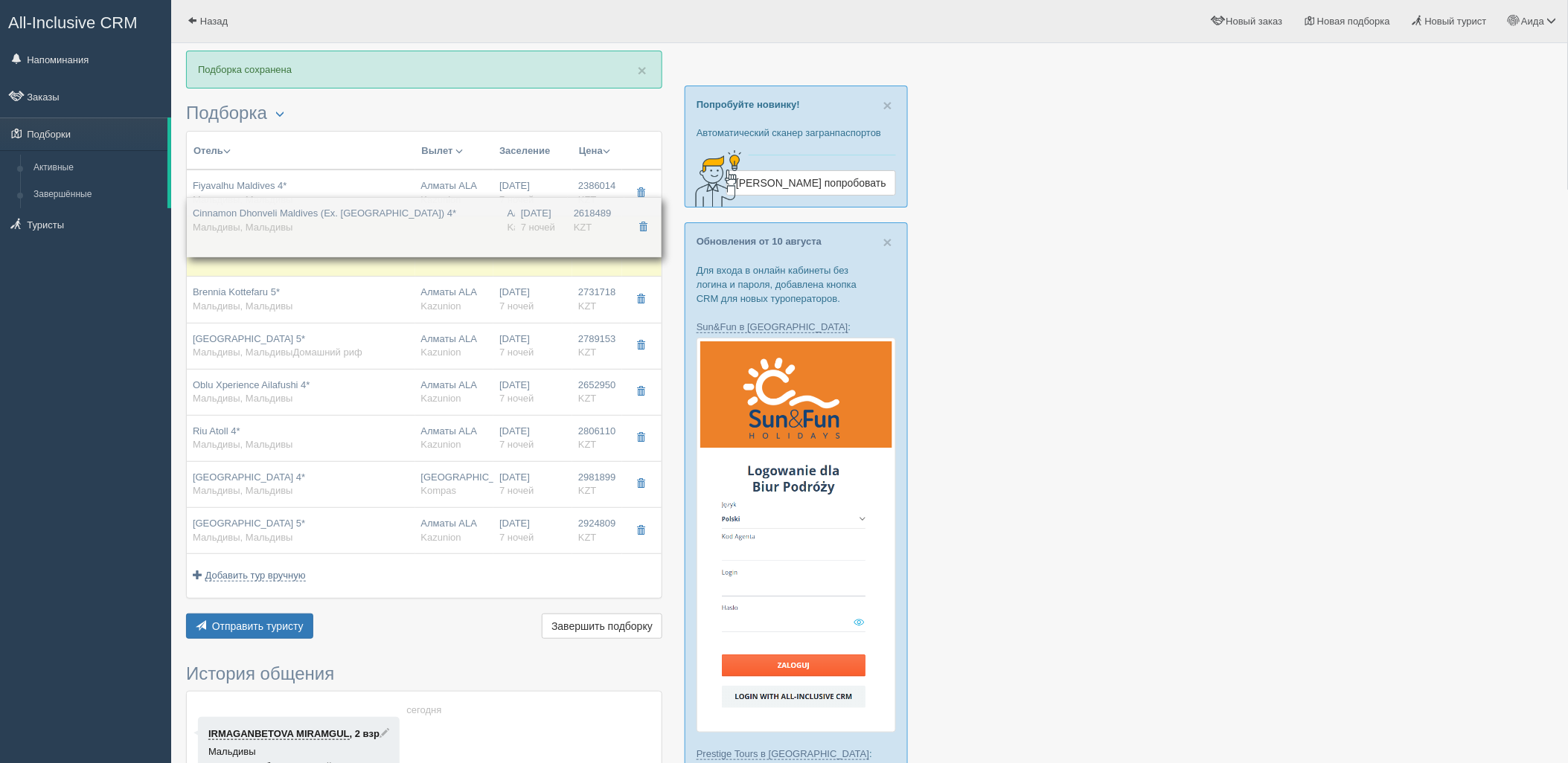
drag, startPoint x: 559, startPoint y: 323, endPoint x: 588, endPoint y: 210, distance: 116.7
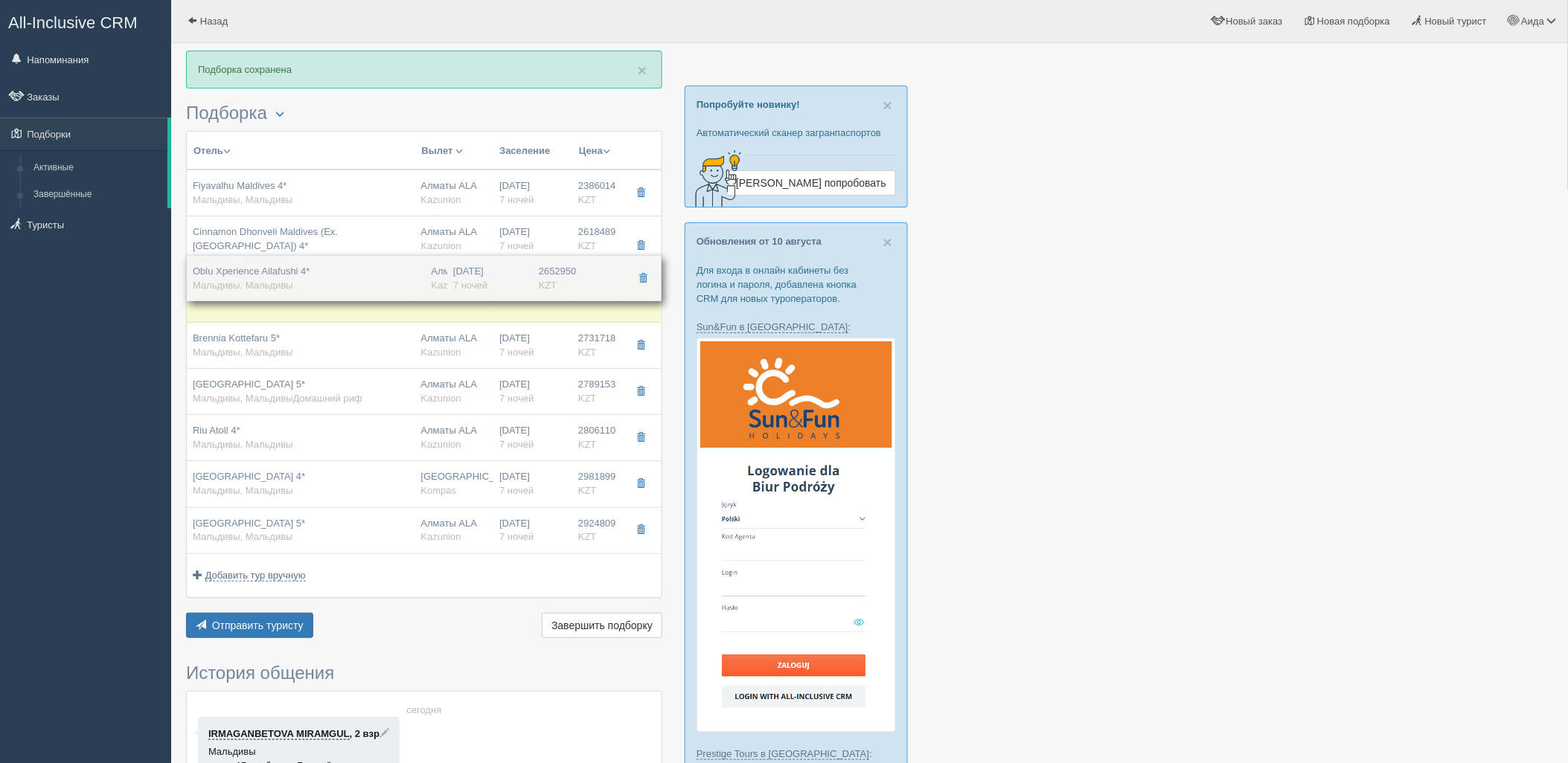
drag, startPoint x: 569, startPoint y: 398, endPoint x: 589, endPoint y: 284, distance: 115.7
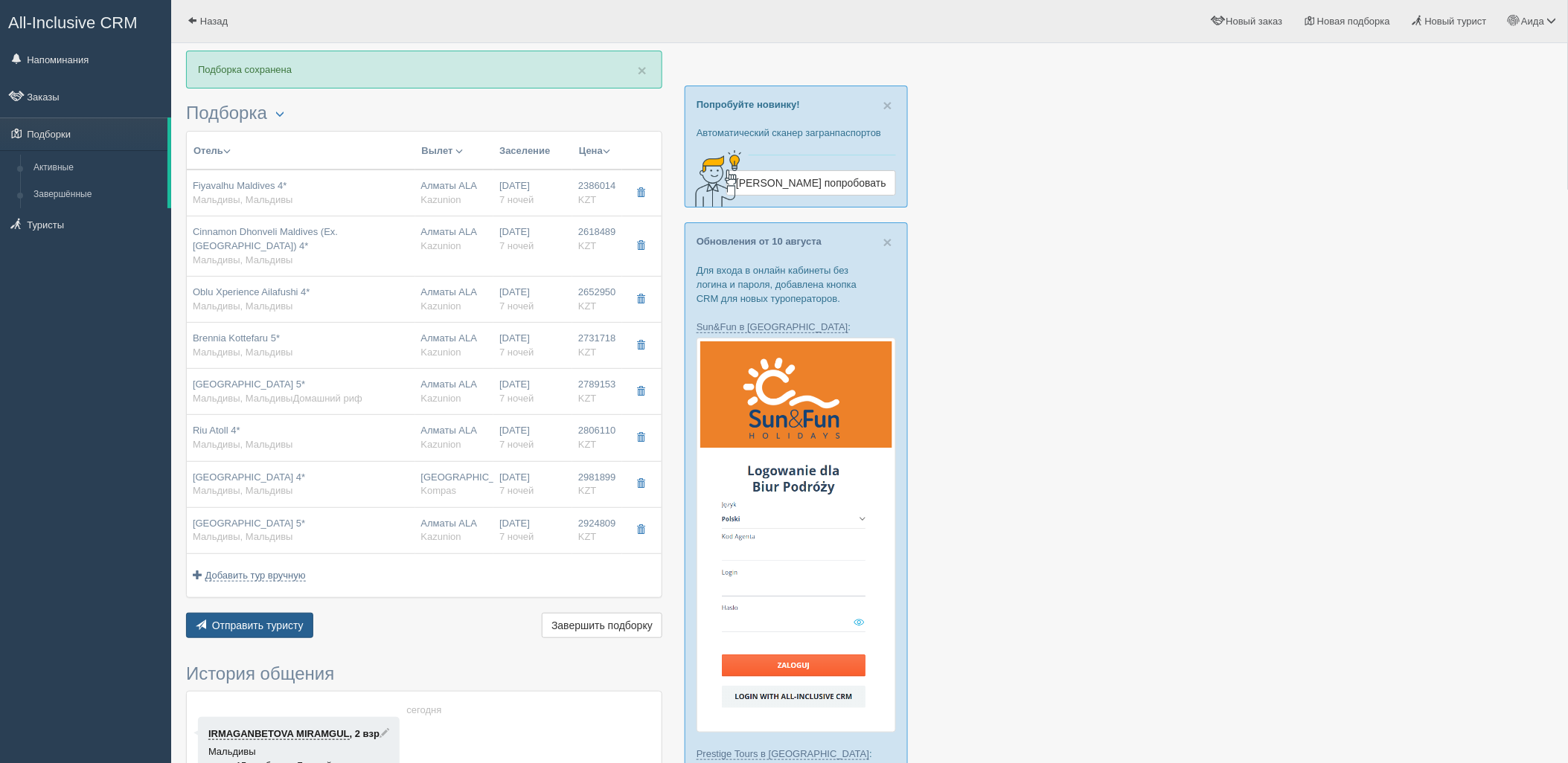
click at [270, 630] on span "Отправить туристу" at bounding box center [258, 625] width 91 height 12
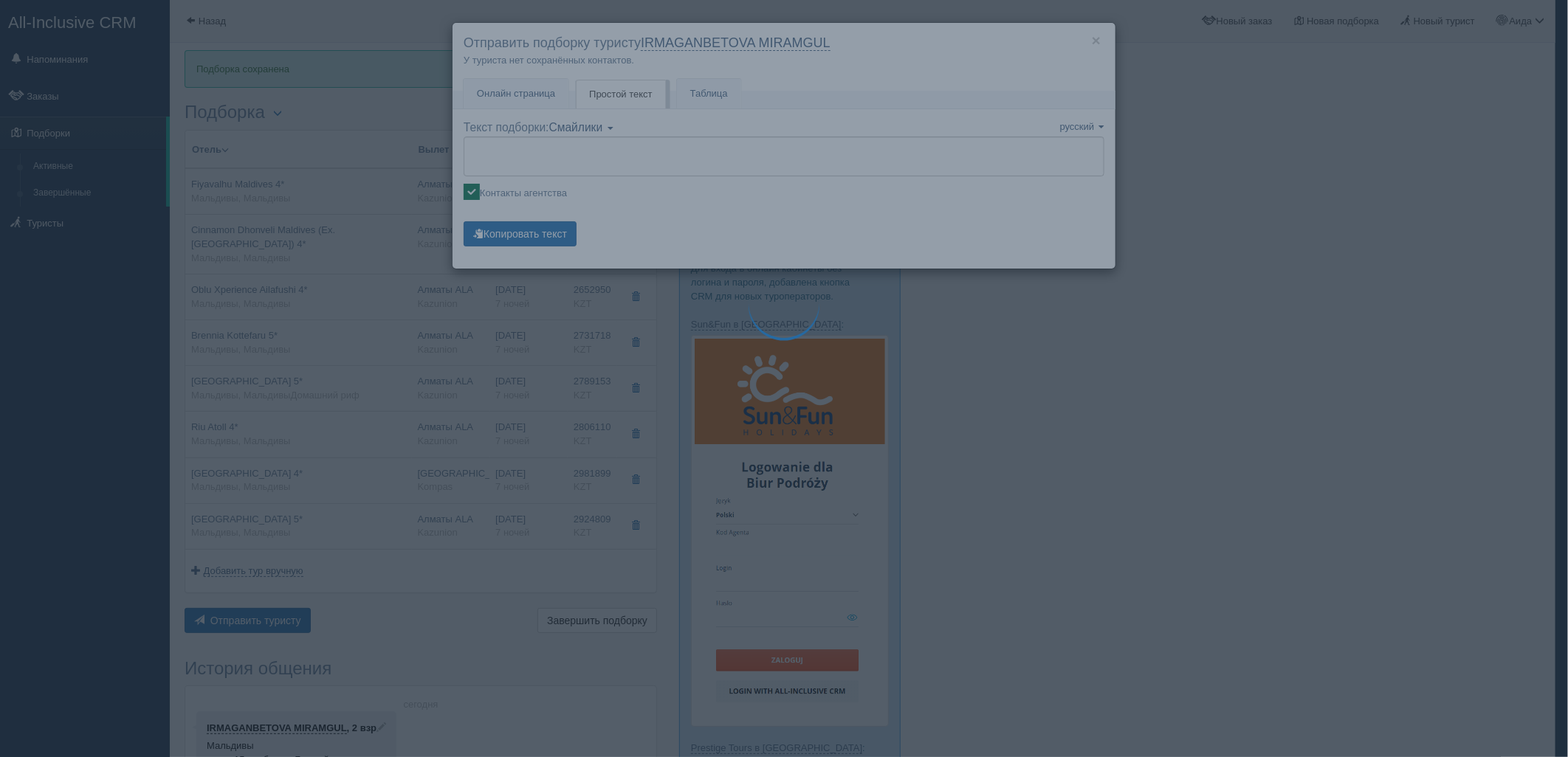
type textarea "🌞 Loremi dolo! Sitametcon Adi elitseddoei temporinc utlabore: 🌎 Etdolore, Magna…"
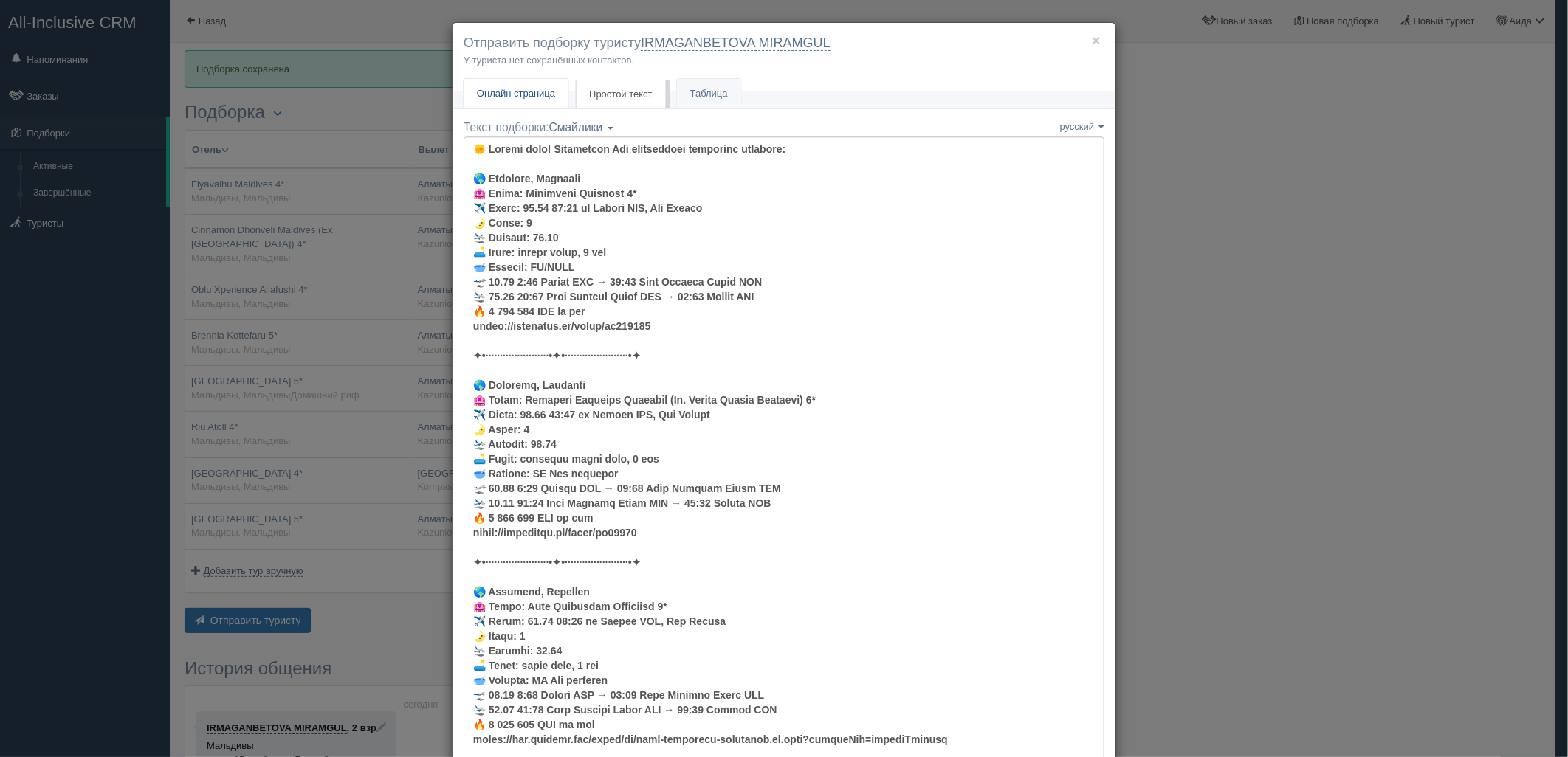
click at [533, 94] on span "Онлайн страница" at bounding box center [515, 93] width 78 height 11
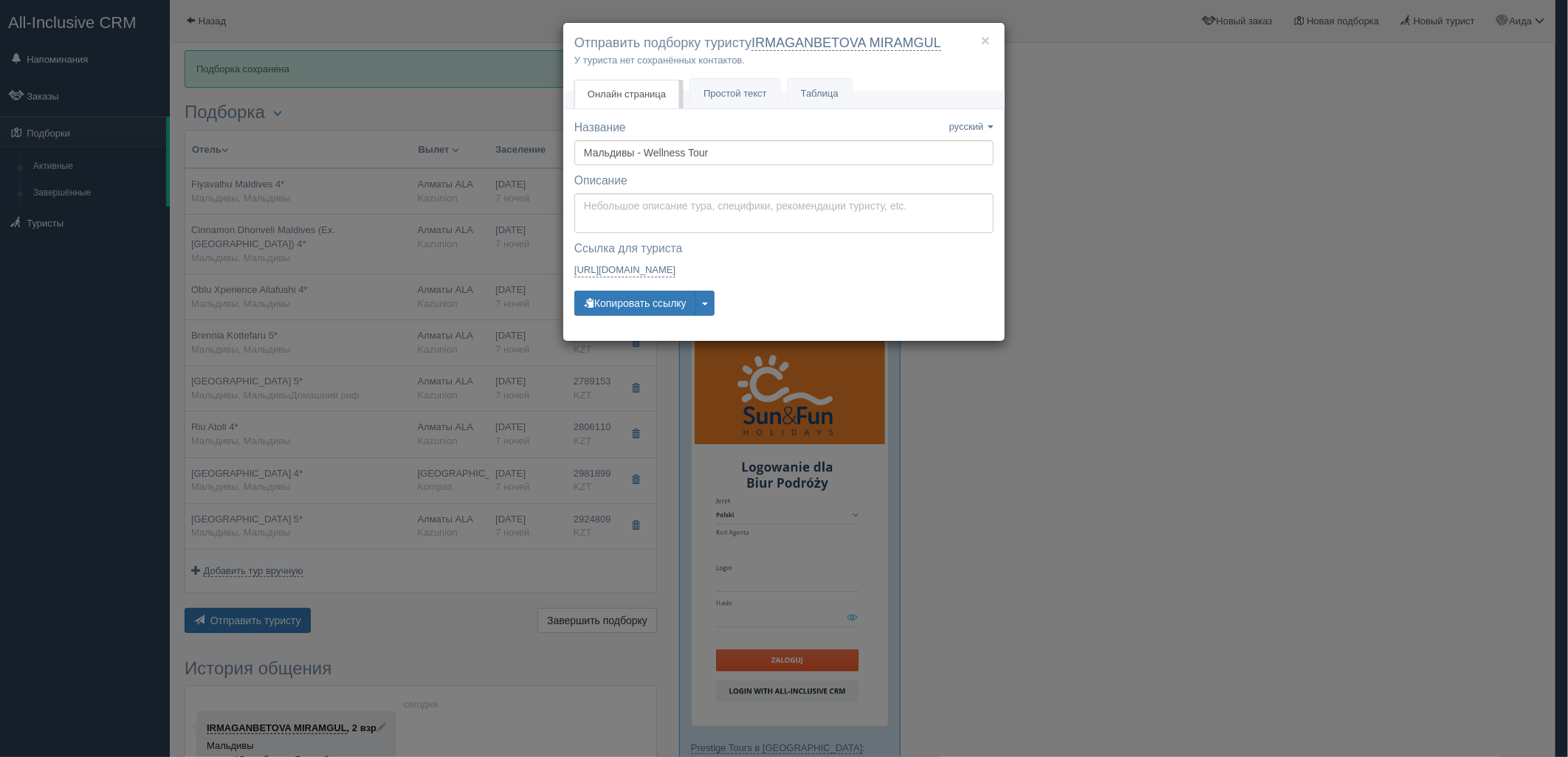
click at [638, 289] on div "Название Название сохранено русский english eesti latviešu polski українська ру…" at bounding box center [784, 225] width 419 height 210
click at [639, 292] on button "Копировать ссылку" at bounding box center [634, 303] width 122 height 25
click at [640, 296] on button "Копировать ссылку" at bounding box center [634, 303] width 122 height 25
